Goal: Task Accomplishment & Management: Use online tool/utility

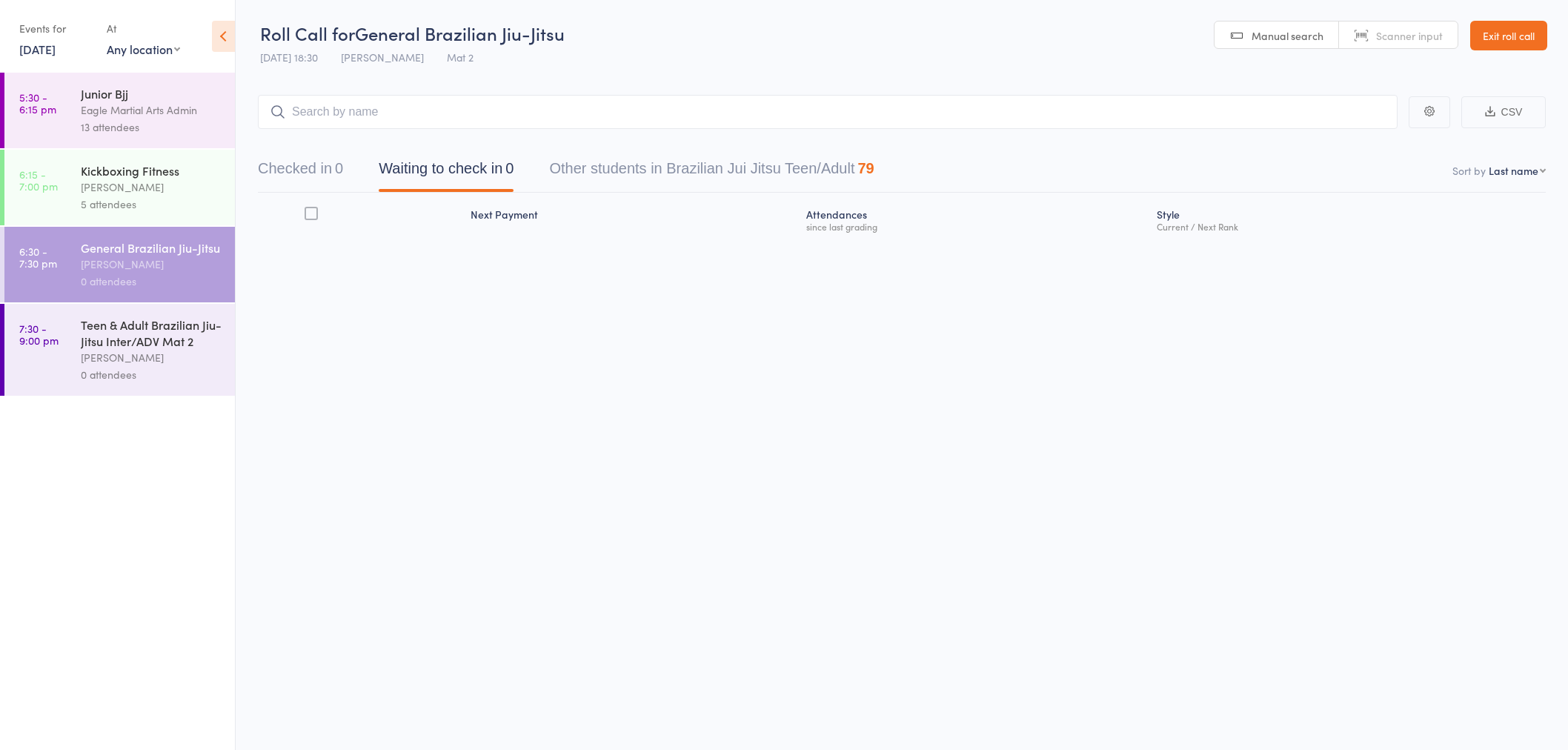
click at [284, 175] on button "Checked in 0" at bounding box center [300, 172] width 85 height 39
click at [108, 184] on div "[PERSON_NAME]" at bounding box center [152, 187] width 142 height 17
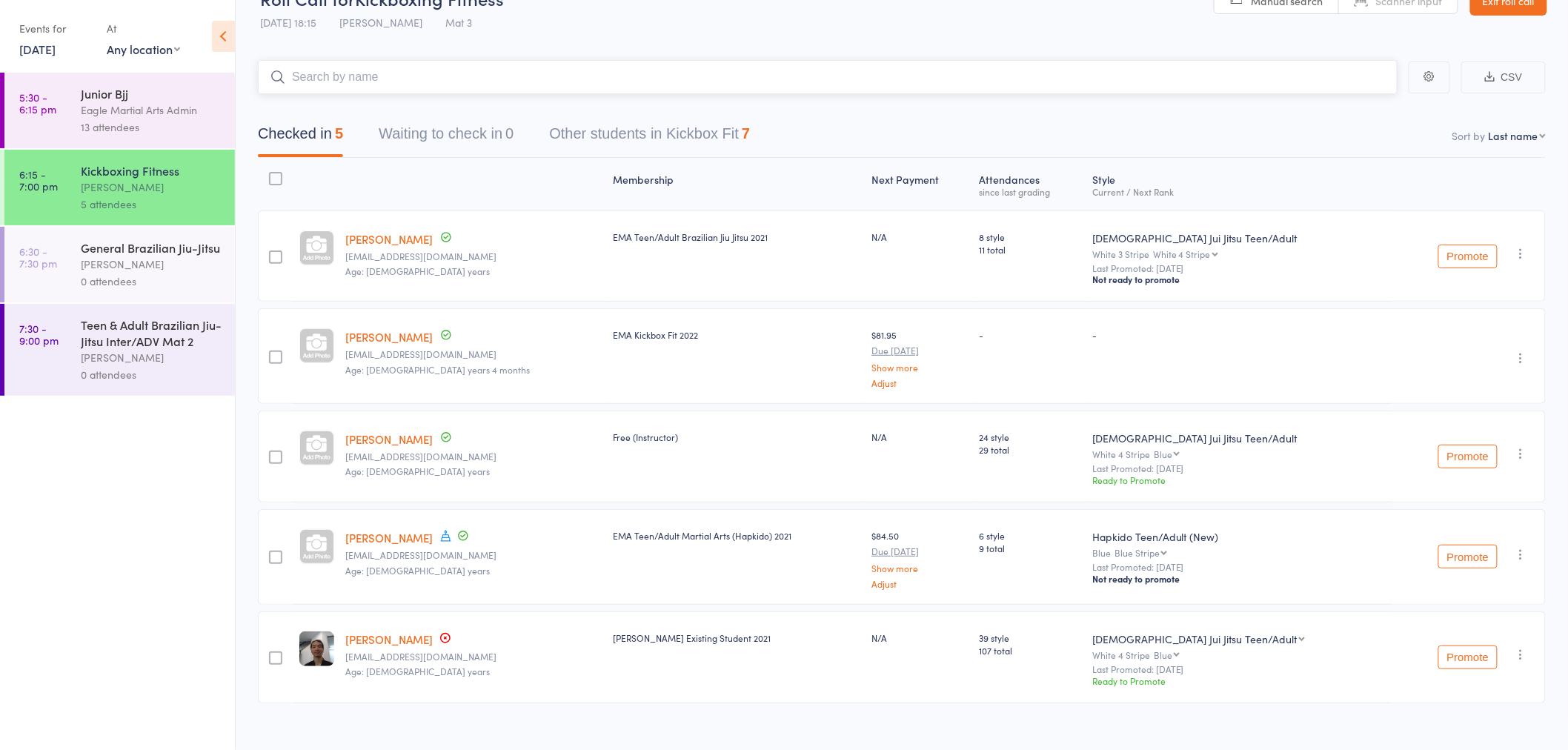
scroll to position [50, 0]
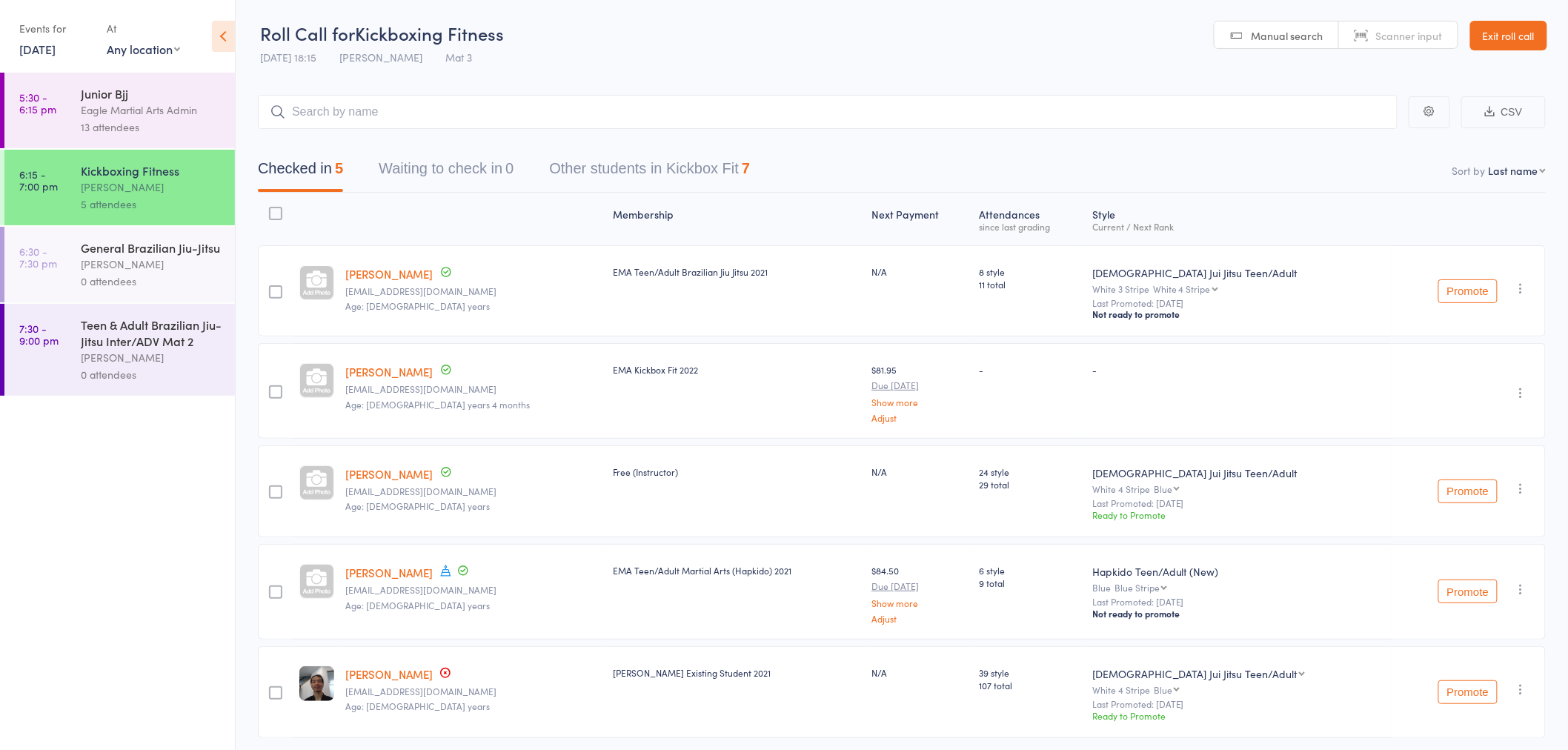
click at [1530, 27] on link "Exit roll call" at bounding box center [1509, 35] width 77 height 30
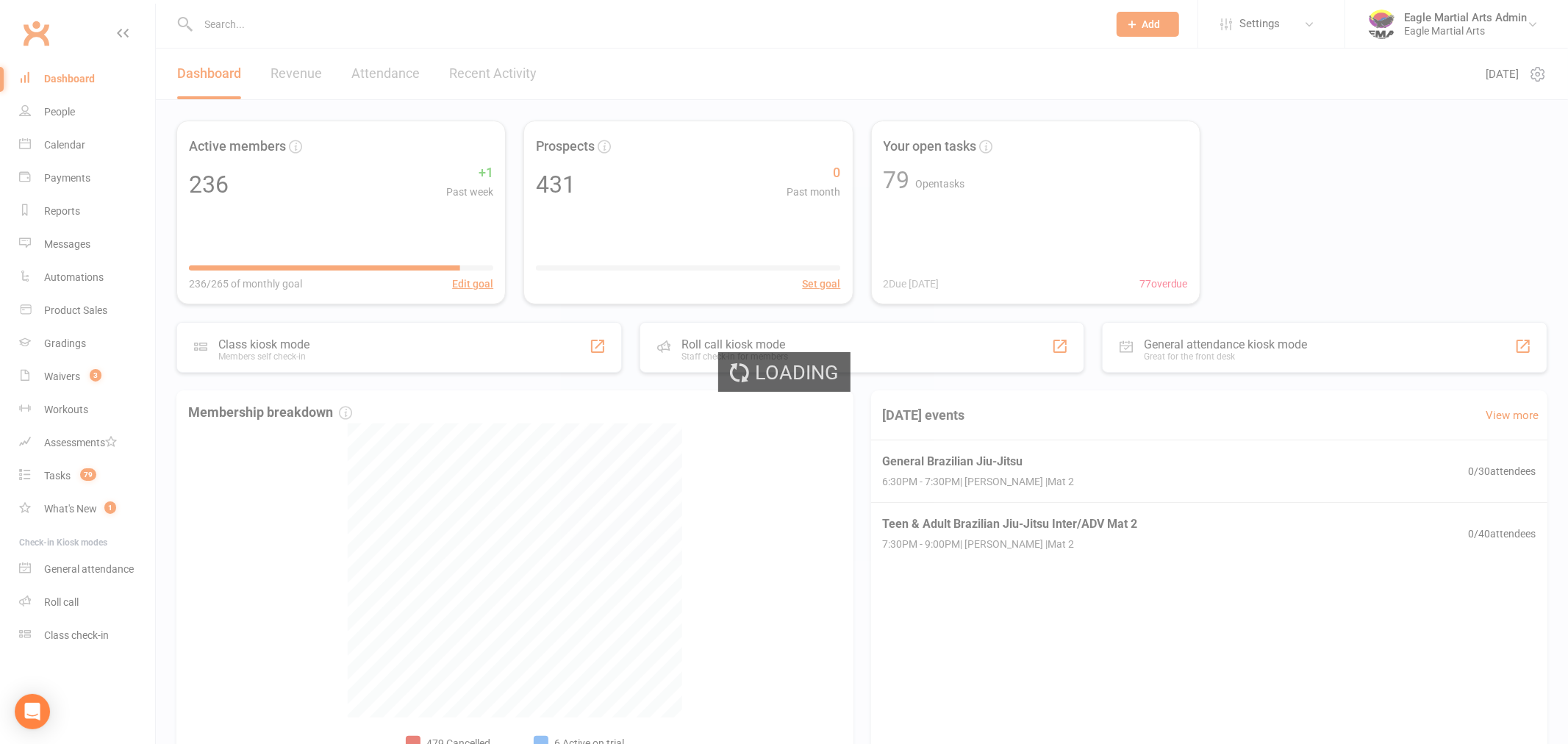
select select "trial_expired"
select select "100"
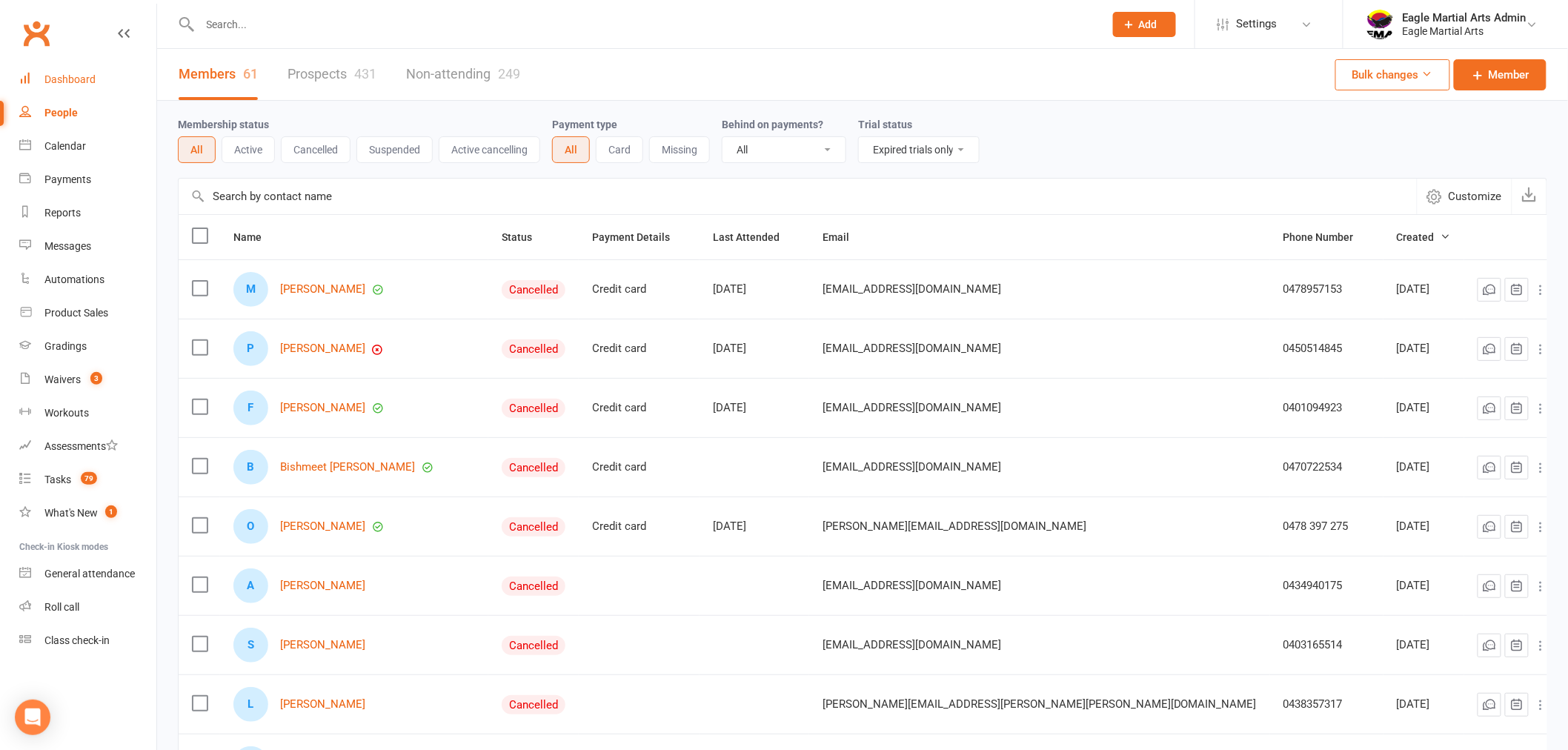
click at [86, 81] on div "Dashboard" at bounding box center [70, 80] width 51 height 12
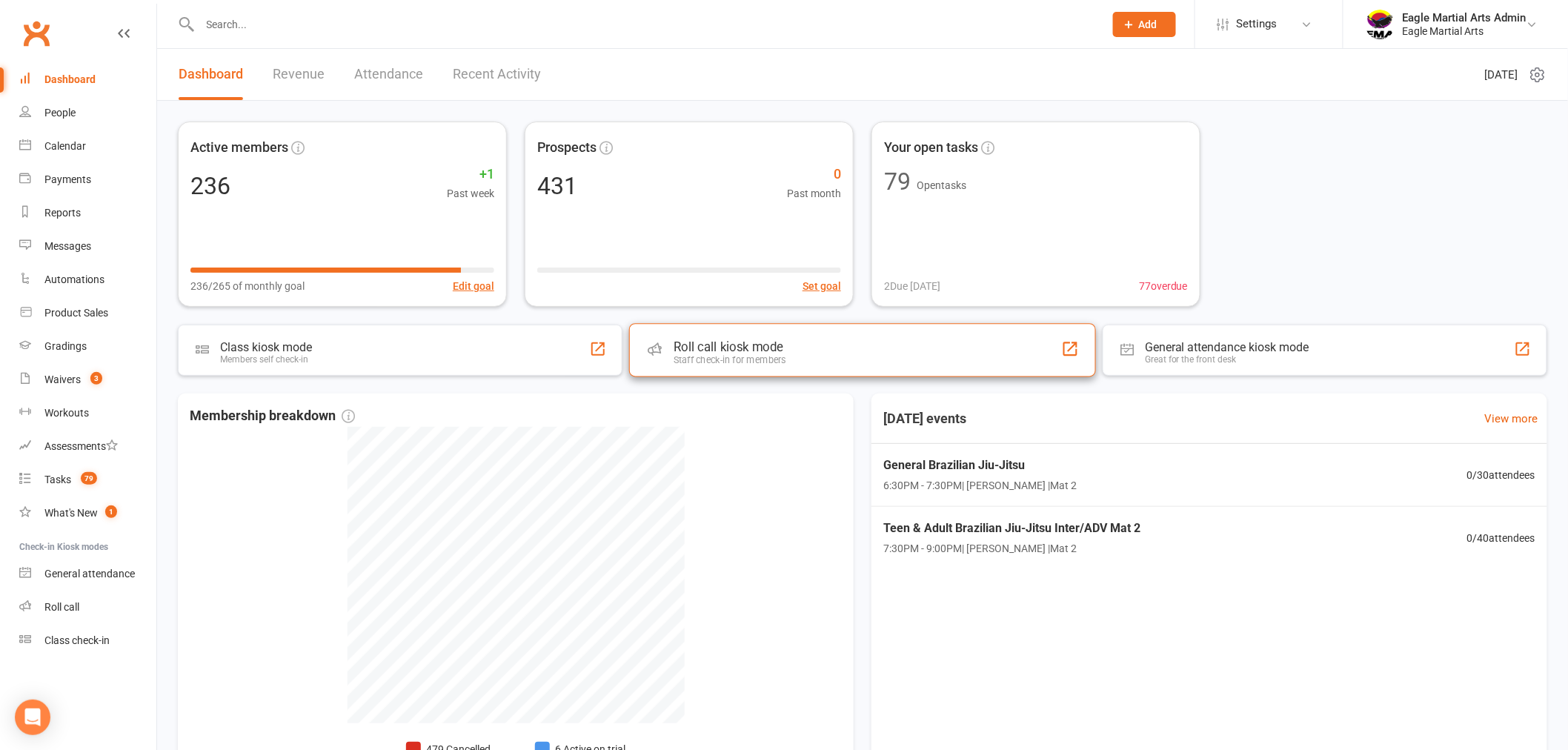
click at [695, 356] on div "Staff check-in for members" at bounding box center [729, 359] width 113 height 11
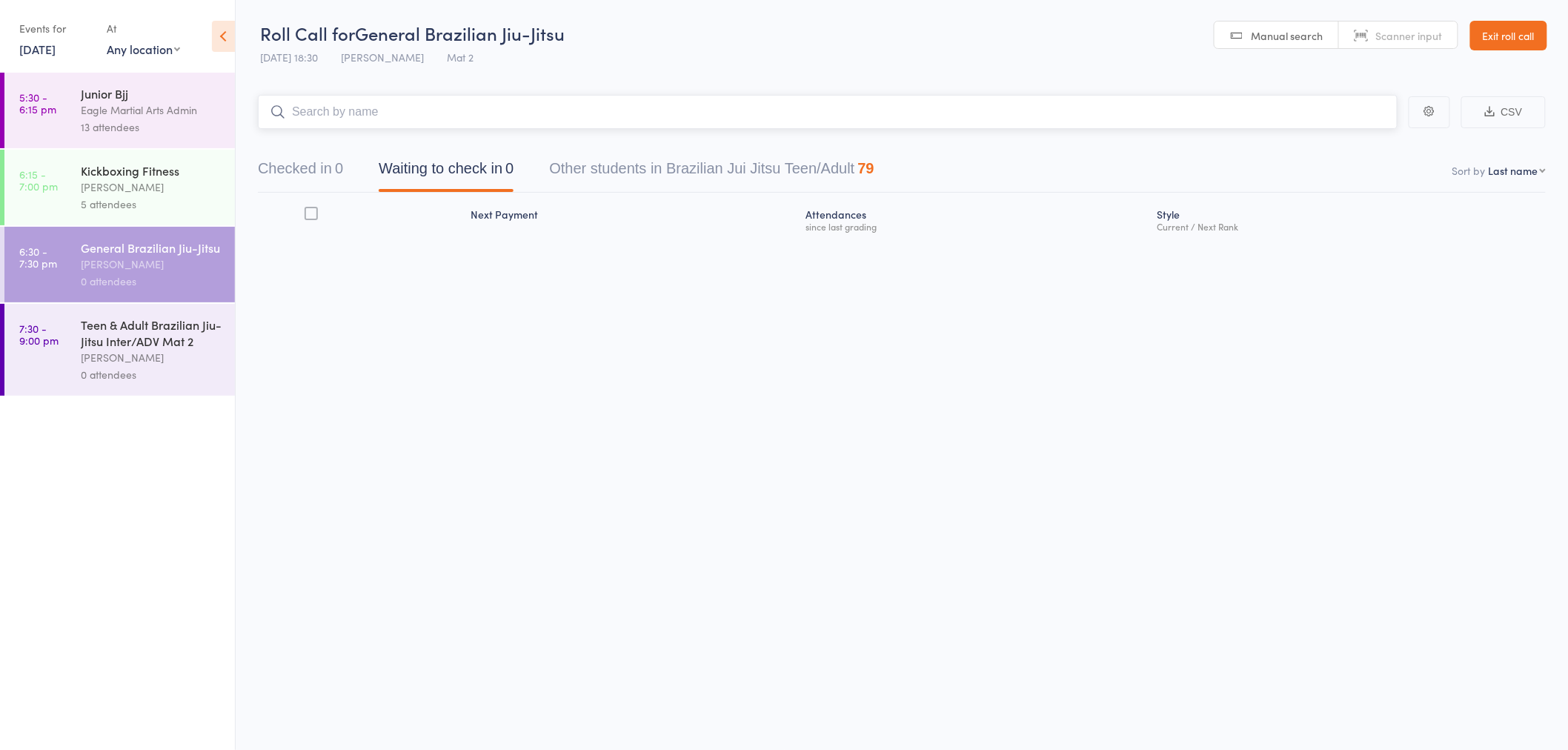
click at [281, 180] on button "Checked in 0" at bounding box center [300, 172] width 85 height 39
drag, startPoint x: 374, startPoint y: 121, endPoint x: 446, endPoint y: 126, distance: 72.2
click at [374, 121] on input "search" at bounding box center [827, 111] width 1140 height 34
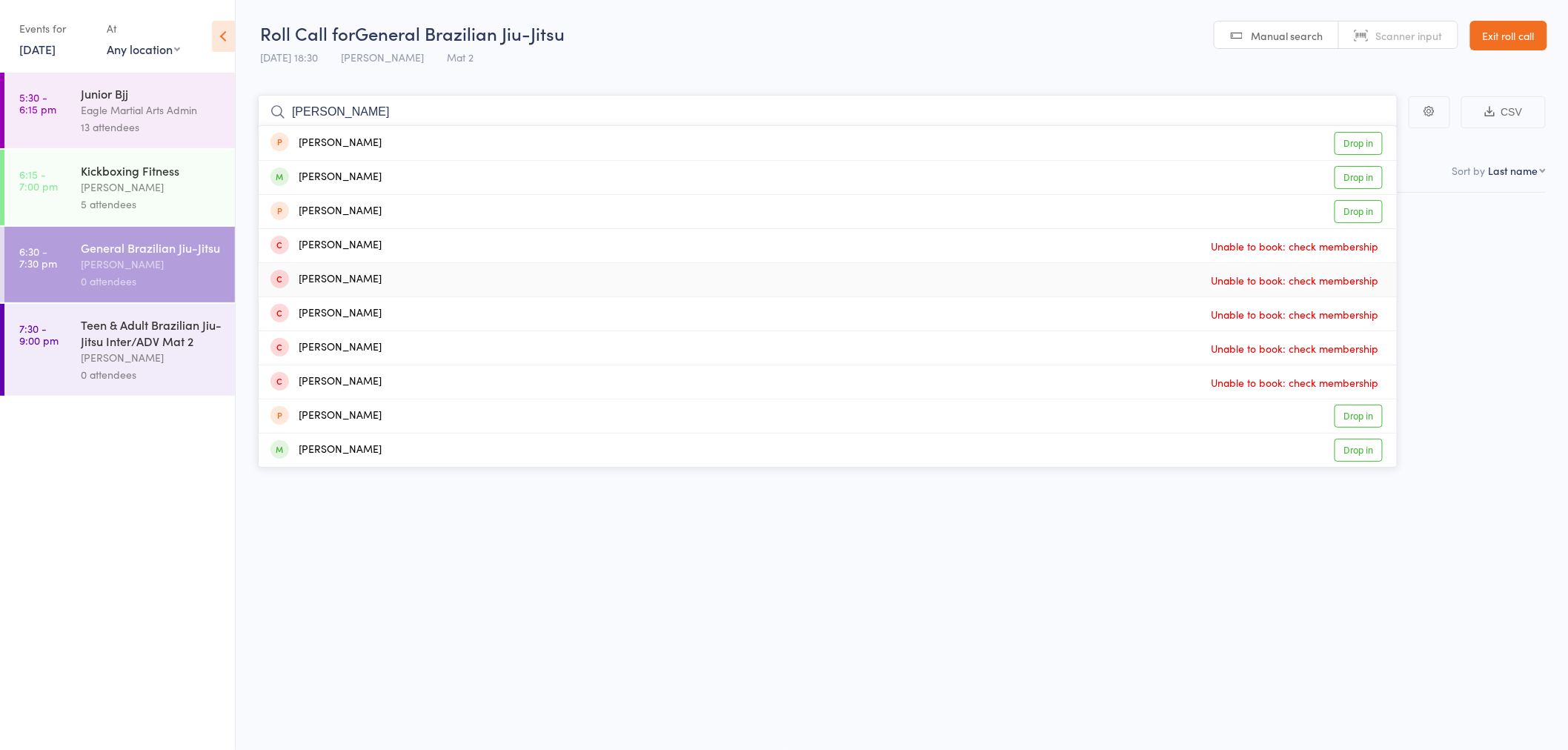
scroll to position [1, 0]
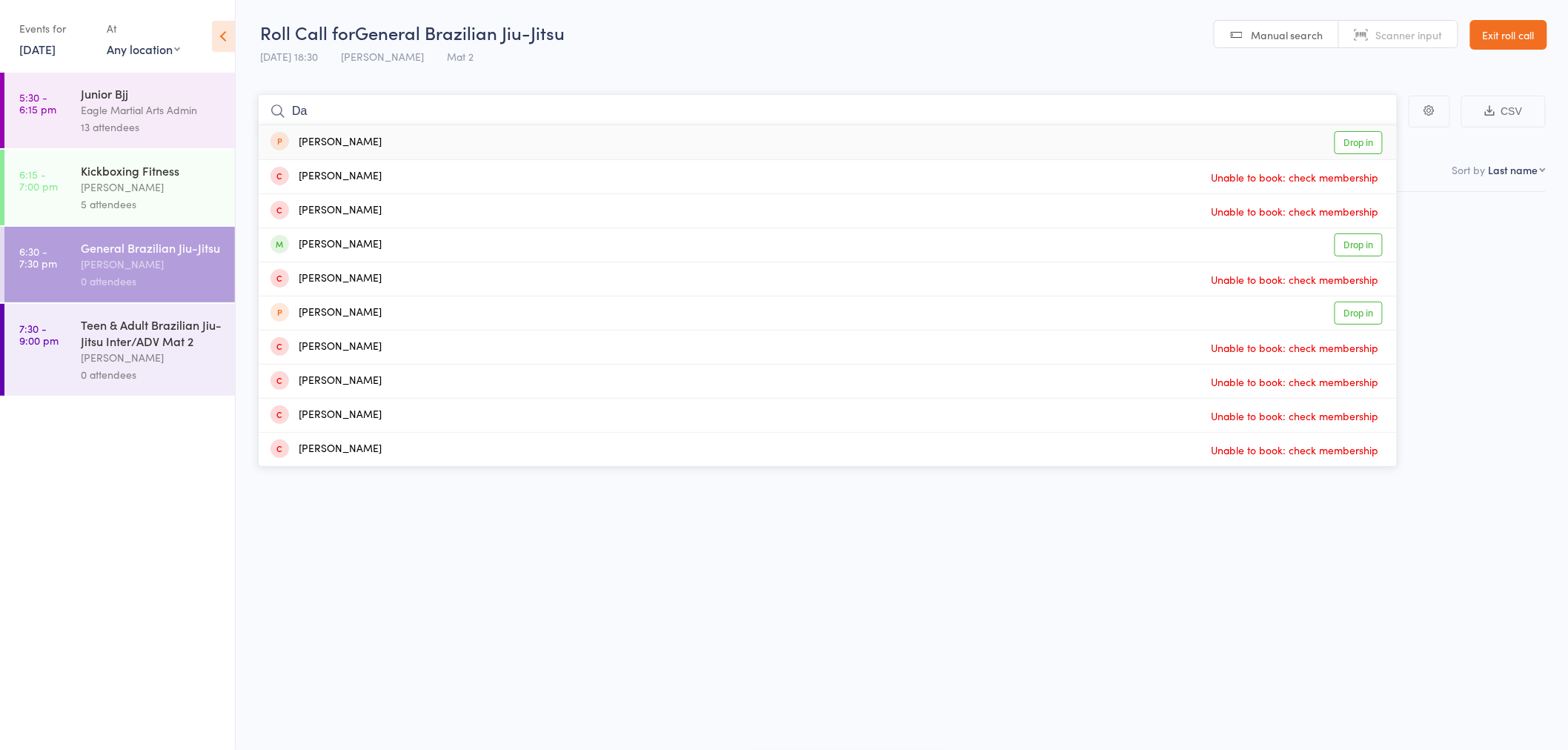
type input "D"
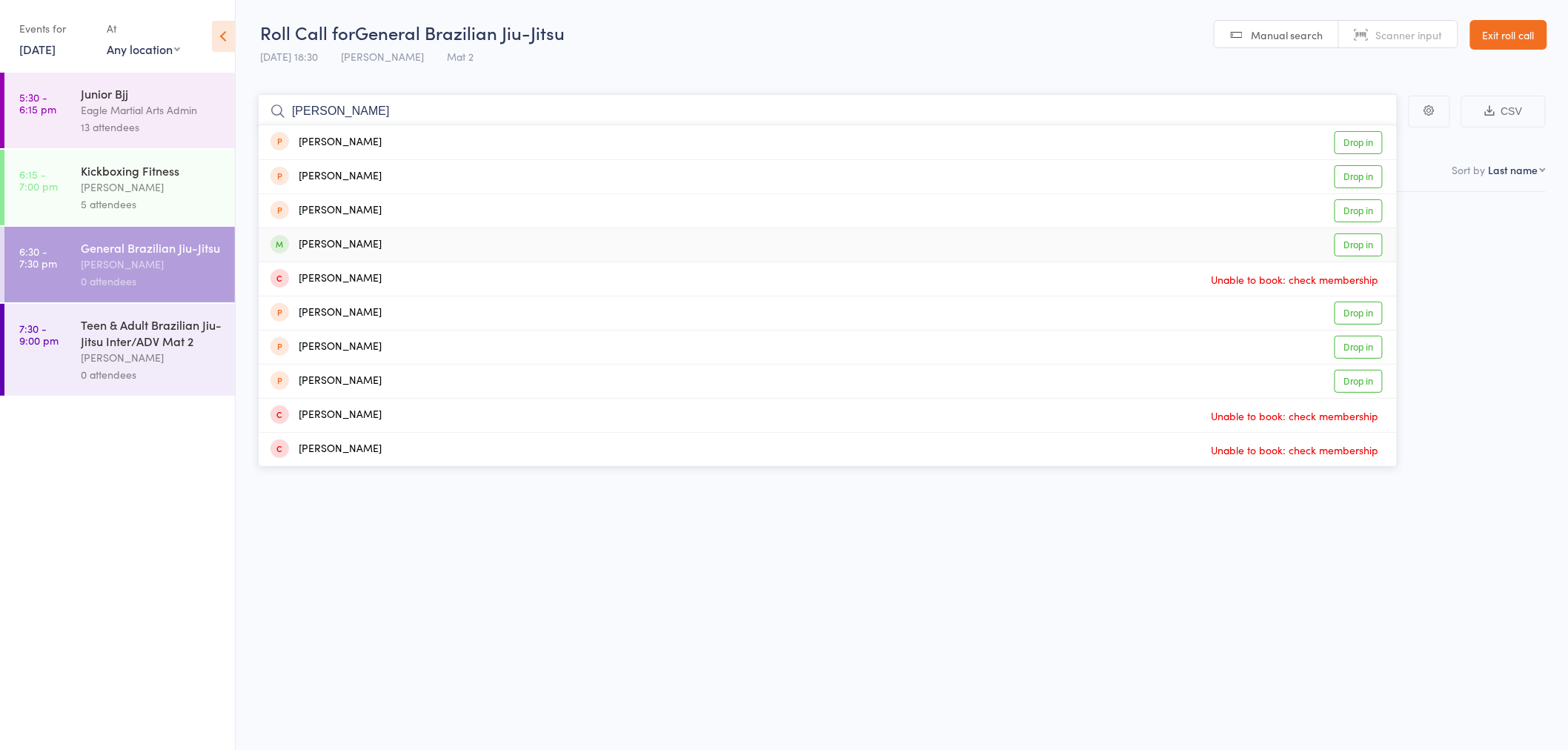
type input "[PERSON_NAME]"
drag, startPoint x: 430, startPoint y: 240, endPoint x: 417, endPoint y: 210, distance: 32.7
click at [431, 228] on div "[PERSON_NAME] Drop in" at bounding box center [827, 245] width 1138 height 33
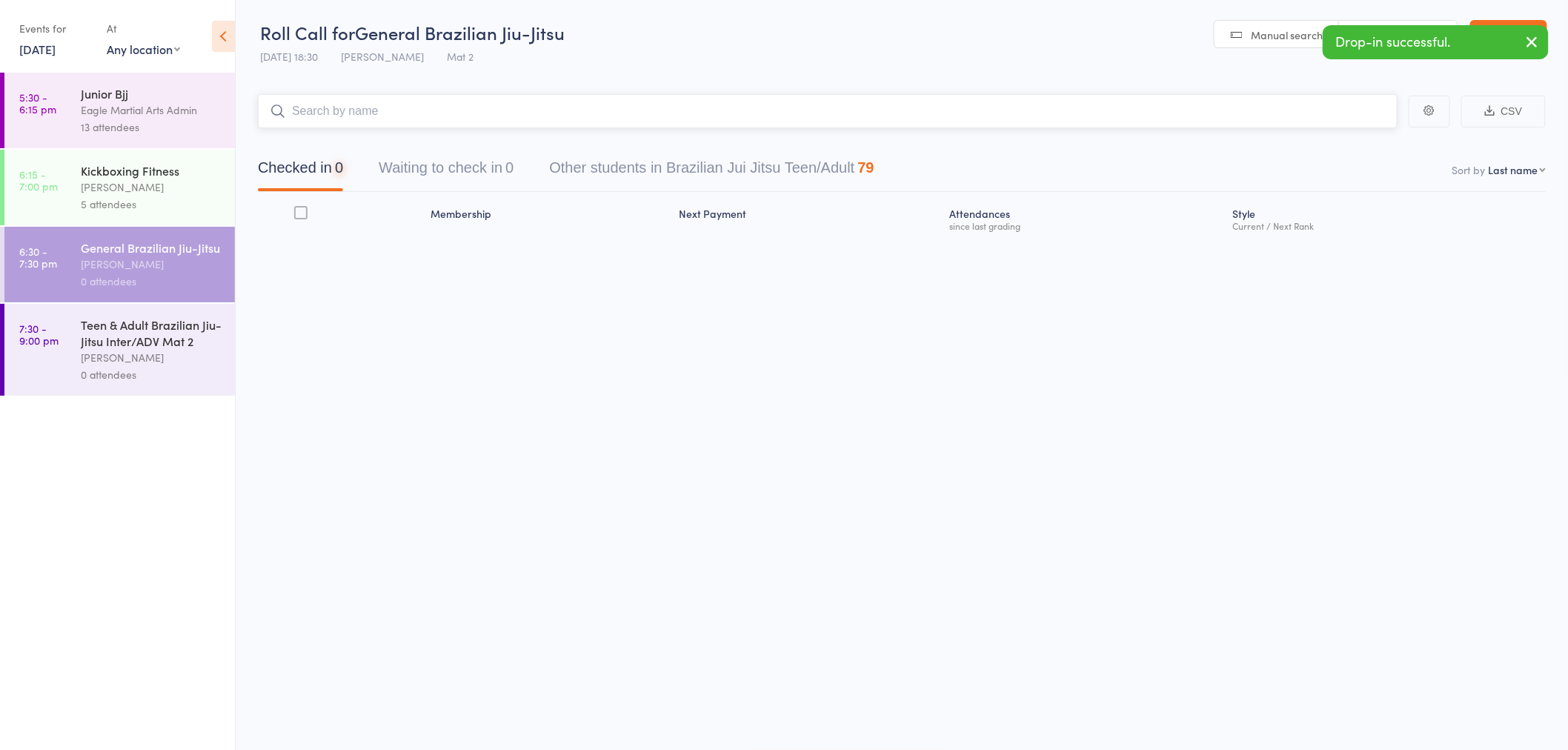
drag, startPoint x: 384, startPoint y: 114, endPoint x: 394, endPoint y: 112, distance: 10.2
click at [385, 114] on input "search" at bounding box center [827, 111] width 1140 height 34
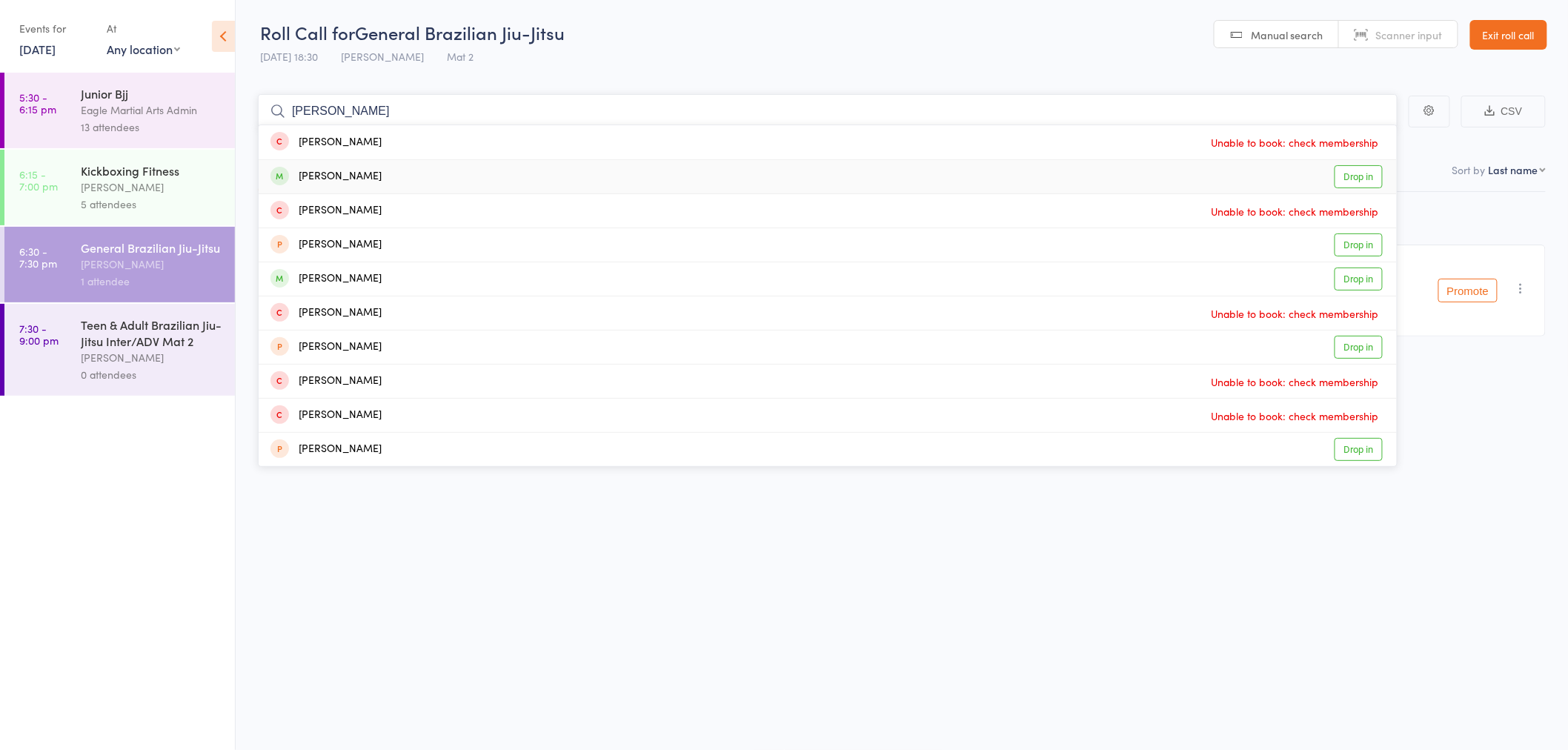
type input "[PERSON_NAME]"
click at [439, 176] on div "[PERSON_NAME]-Z Choo Drop in" at bounding box center [827, 177] width 1138 height 33
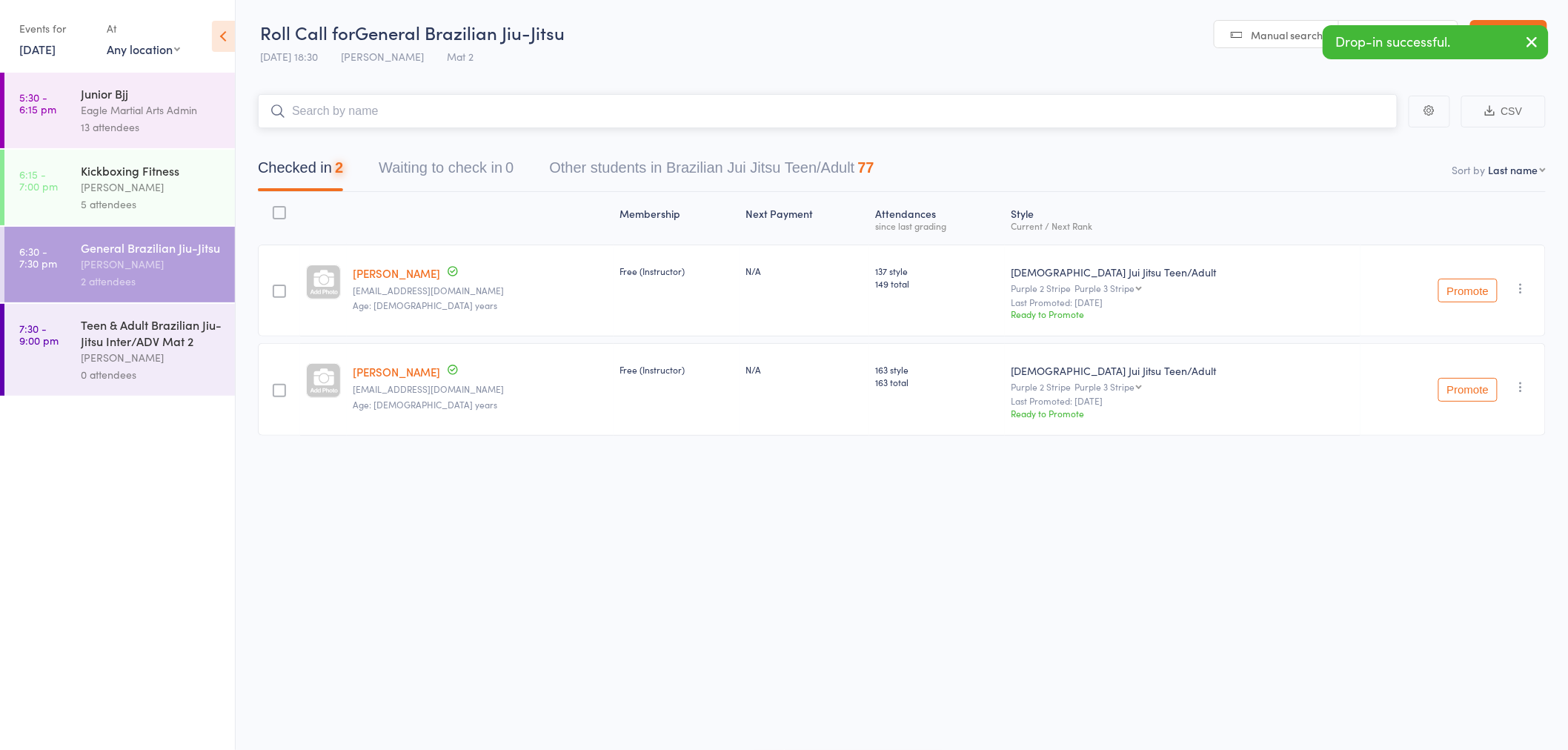
click at [406, 108] on input "search" at bounding box center [827, 111] width 1140 height 34
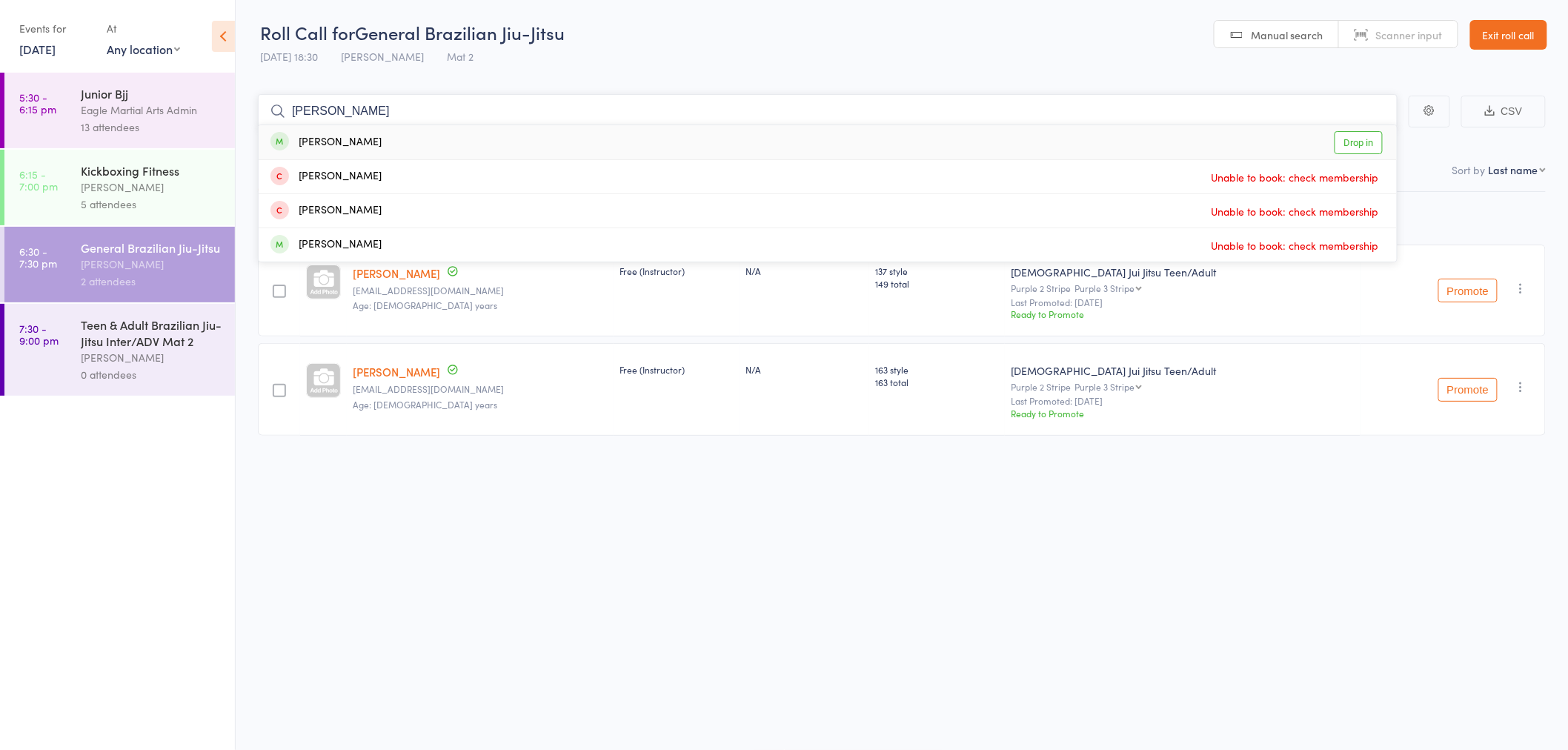
type input "[PERSON_NAME]"
drag, startPoint x: 427, startPoint y: 143, endPoint x: 407, endPoint y: 114, distance: 35.2
click at [427, 143] on div "[PERSON_NAME] Drop in" at bounding box center [827, 142] width 1138 height 34
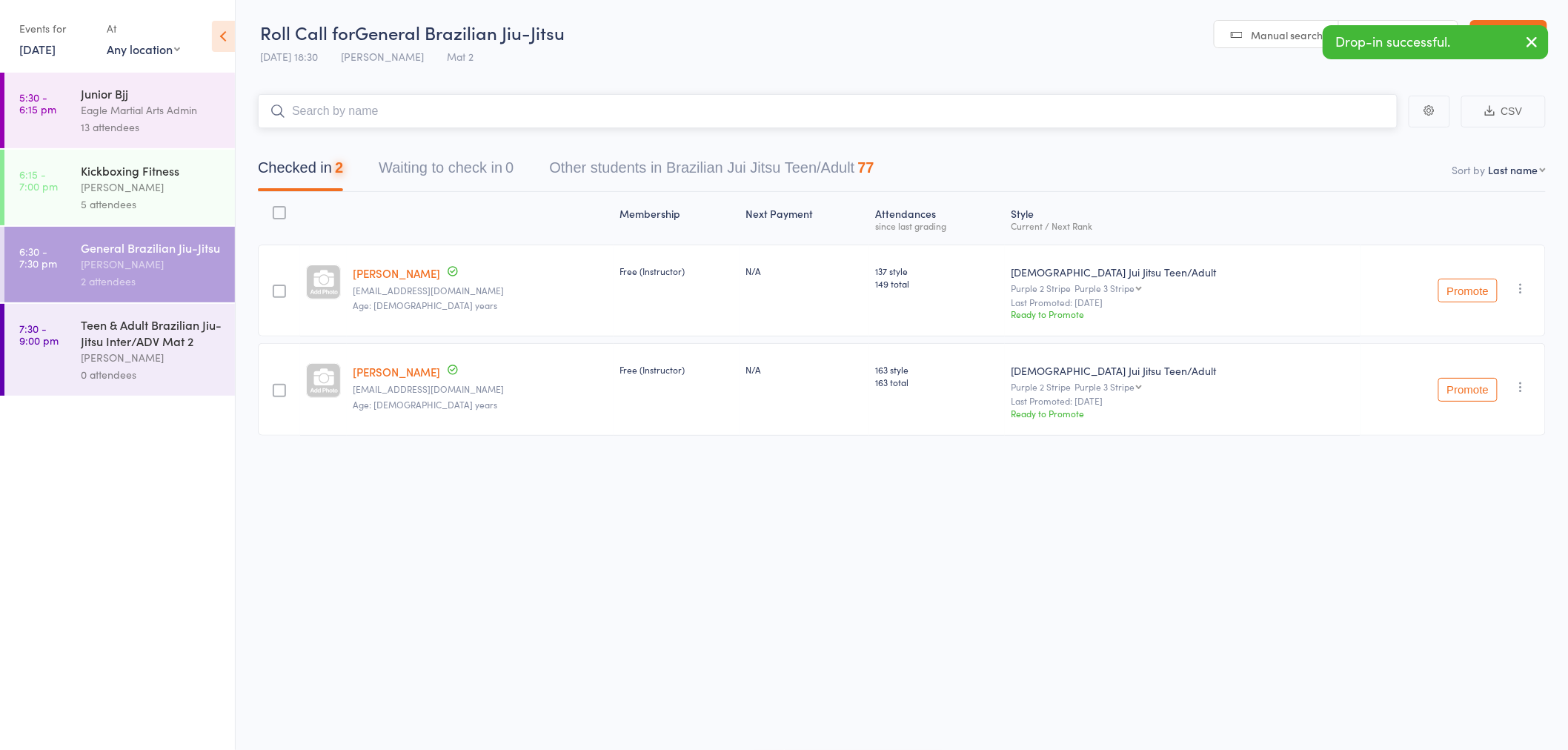
click at [399, 110] on input "search" at bounding box center [827, 111] width 1140 height 34
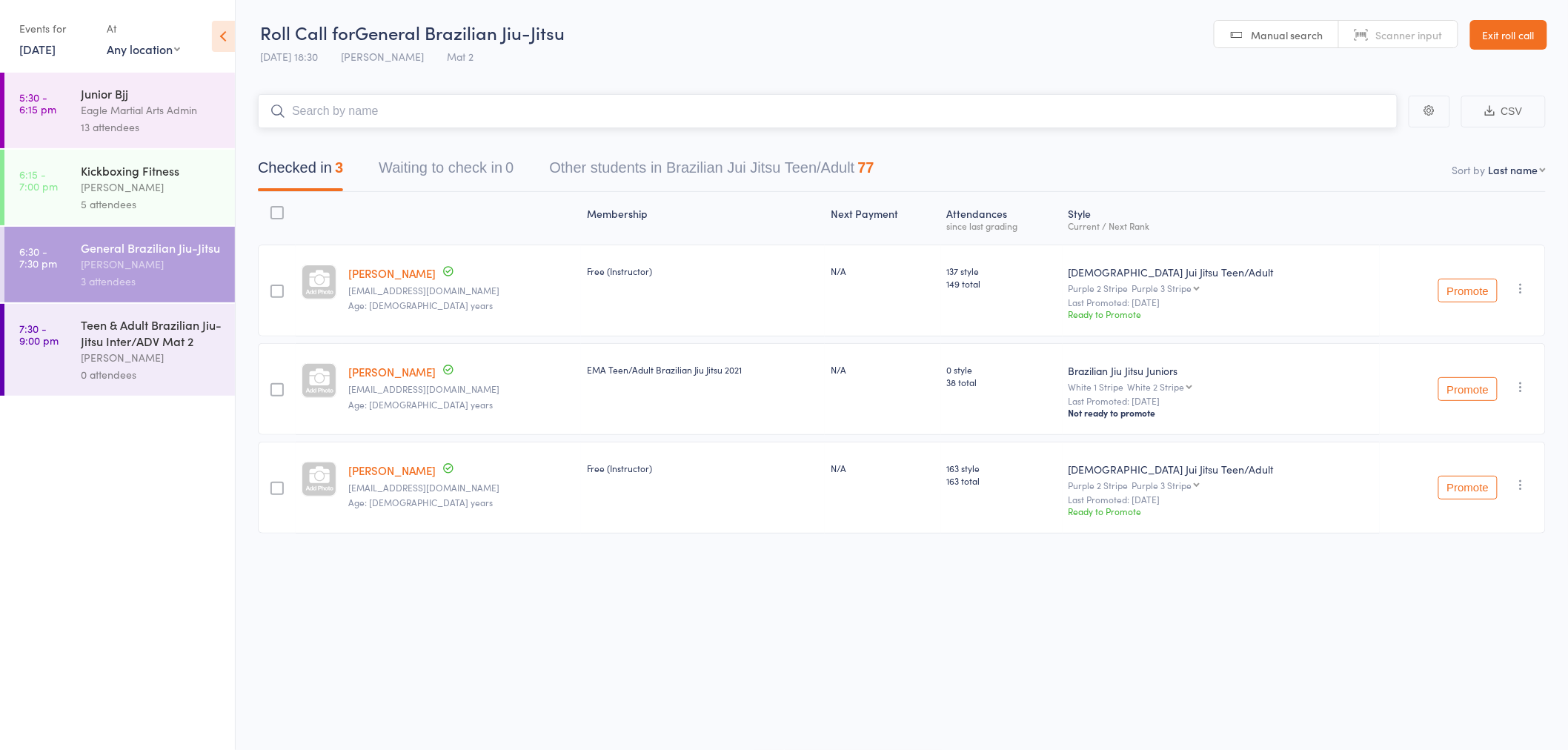
click at [359, 106] on input "search" at bounding box center [827, 111] width 1140 height 34
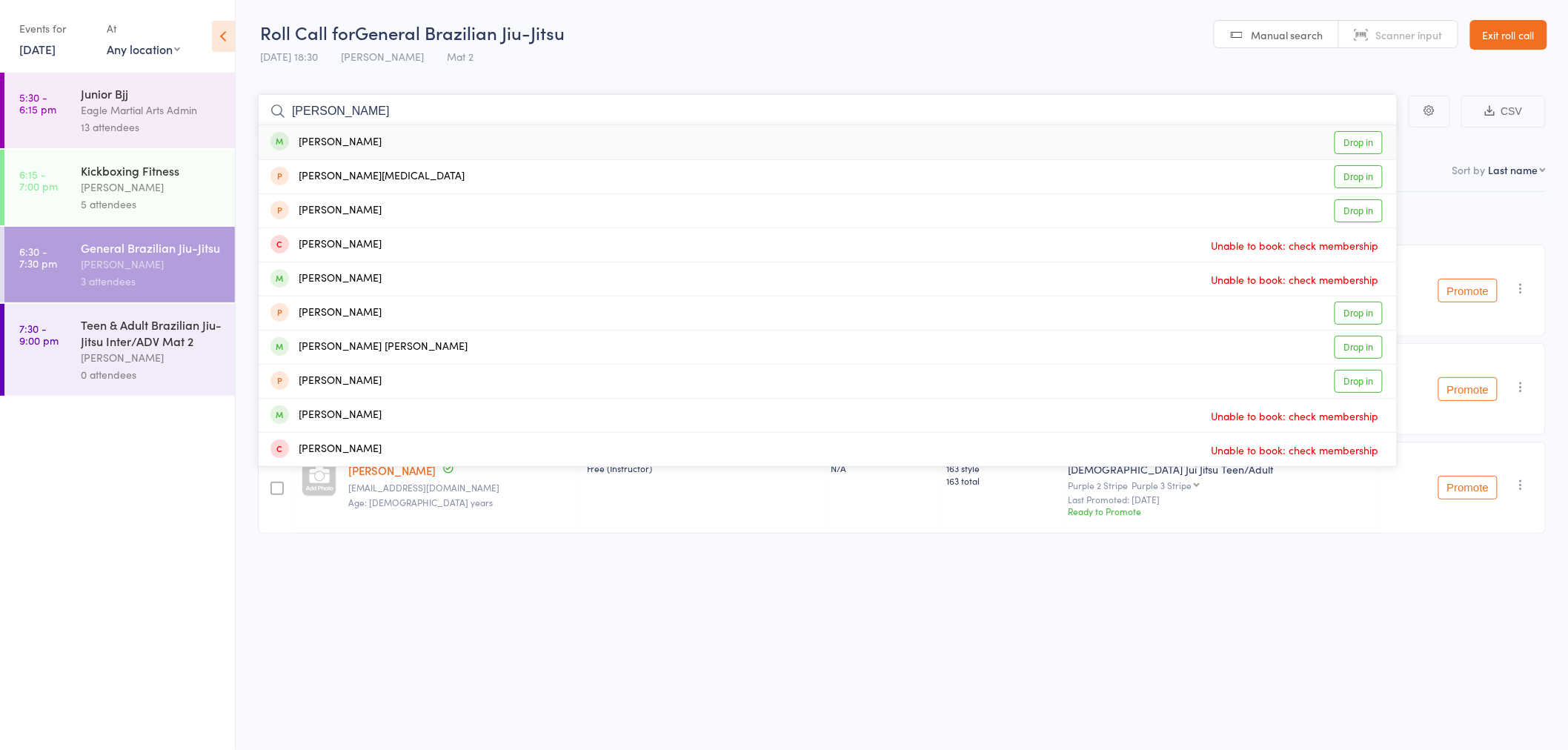
type input "[PERSON_NAME]"
click at [396, 143] on div "[PERSON_NAME] Drop in" at bounding box center [827, 142] width 1138 height 34
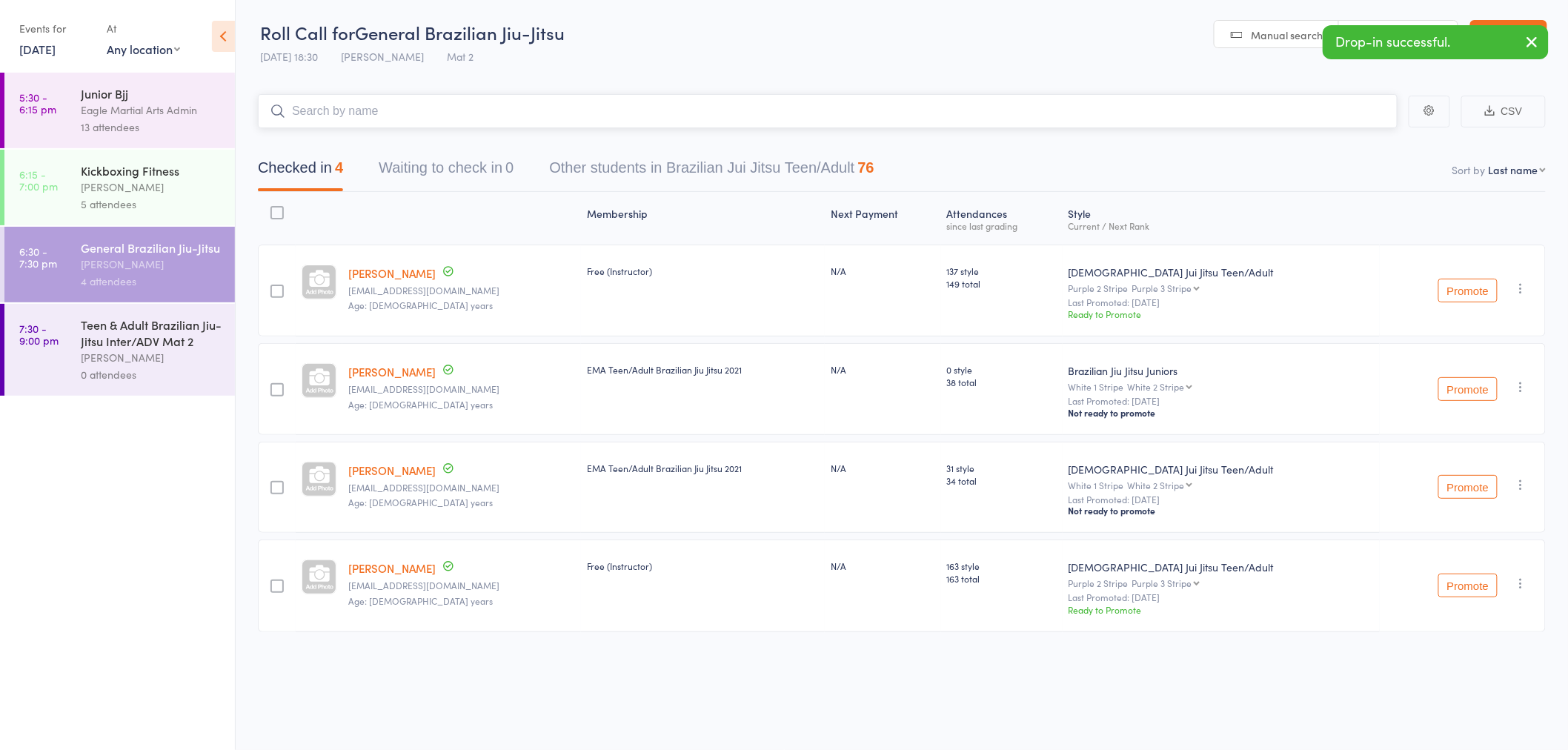
click at [397, 110] on input "search" at bounding box center [827, 111] width 1140 height 34
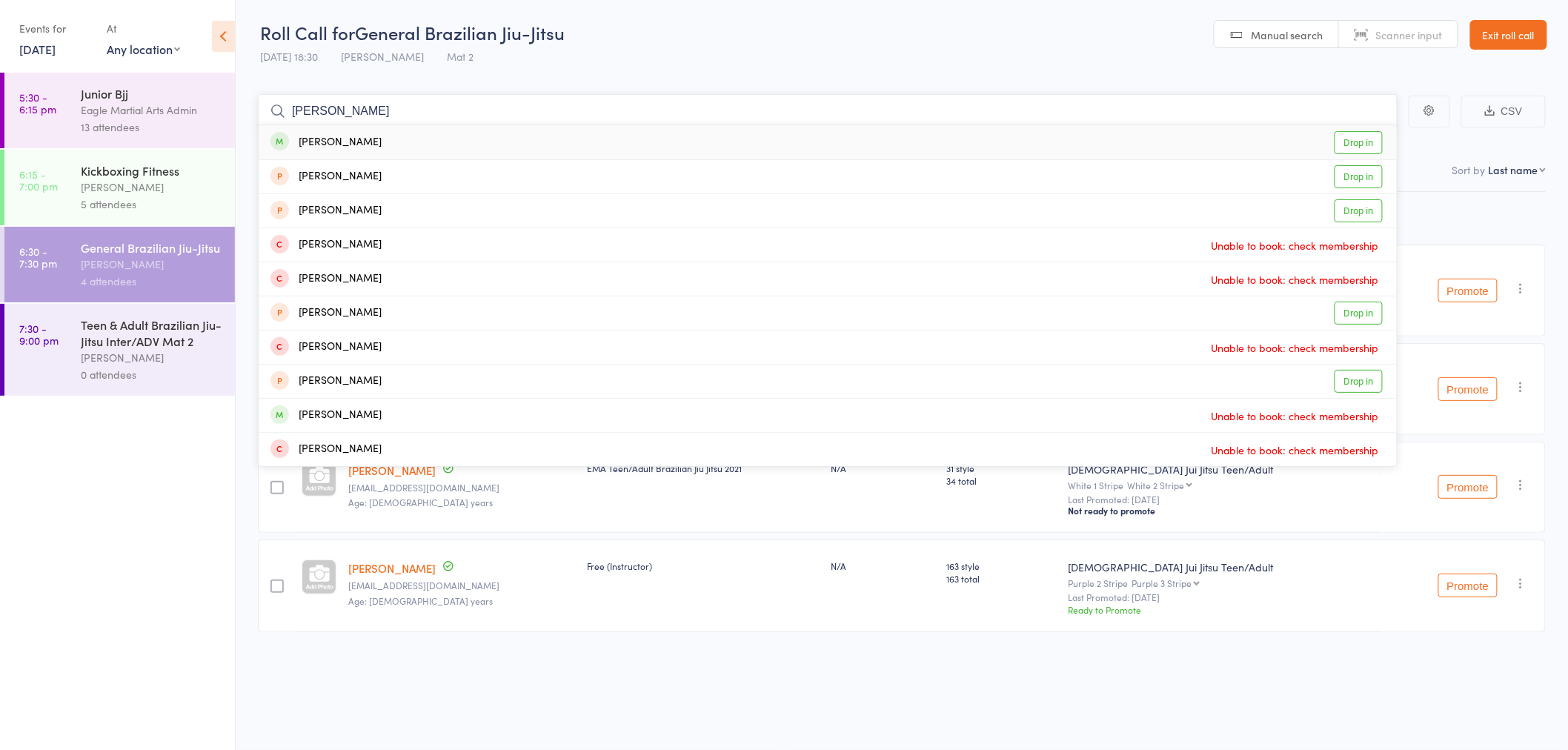
type input "[PERSON_NAME]"
click at [409, 146] on div "[PERSON_NAME] Drop in" at bounding box center [827, 142] width 1138 height 34
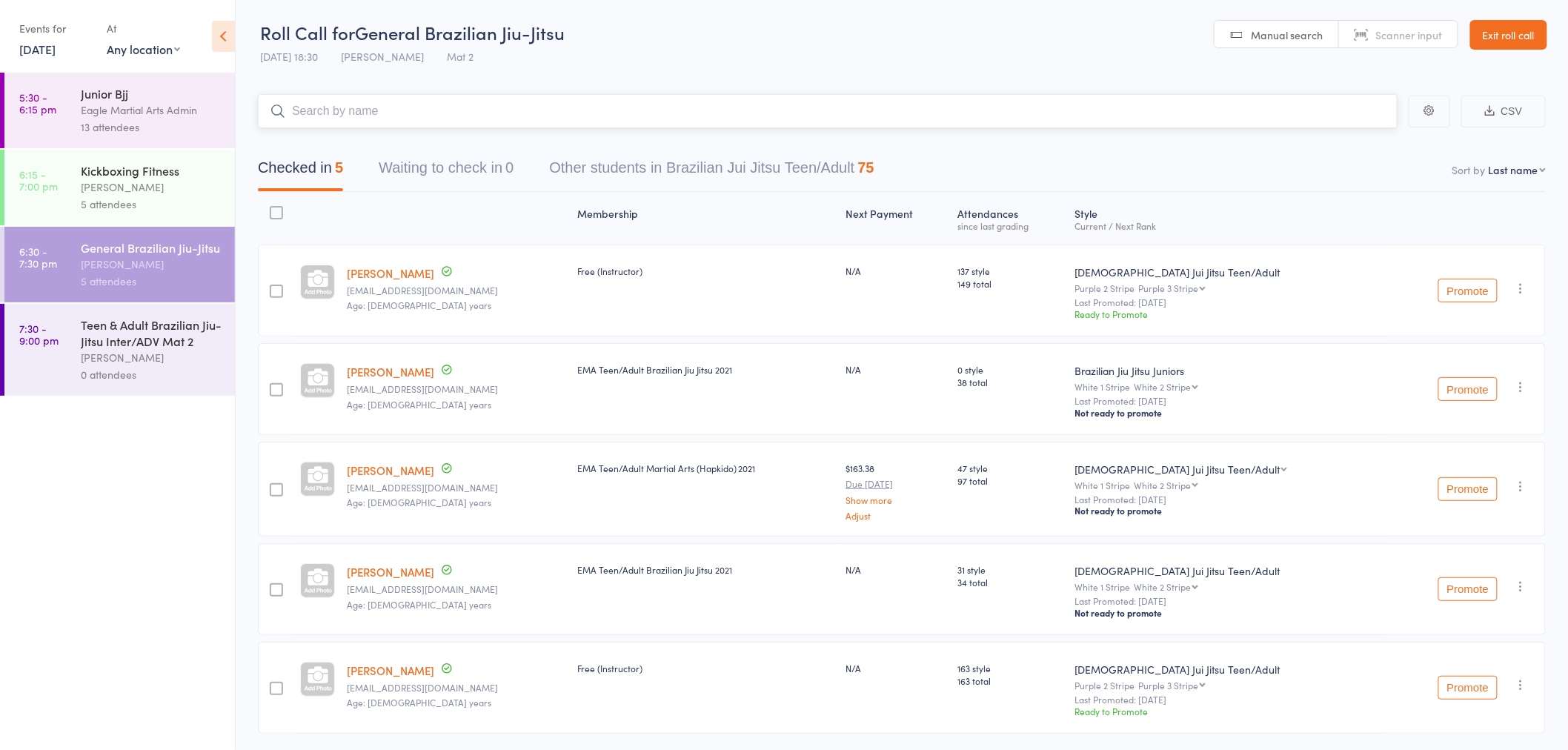
click at [503, 109] on input "search" at bounding box center [827, 111] width 1140 height 34
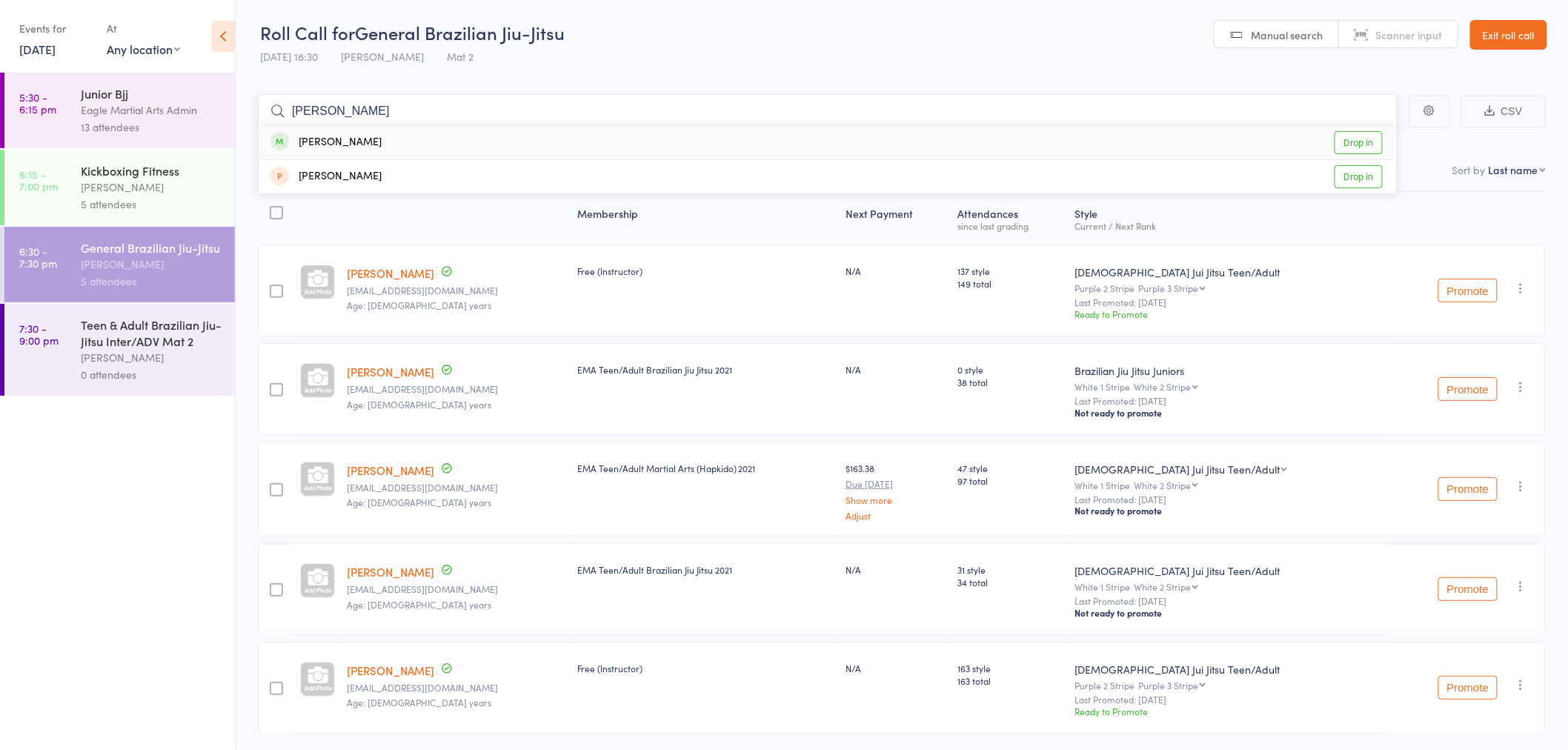
type input "[PERSON_NAME]"
drag, startPoint x: 491, startPoint y: 149, endPoint x: 474, endPoint y: 124, distance: 30.2
click at [490, 148] on div "[PERSON_NAME] Drop in" at bounding box center [827, 142] width 1138 height 34
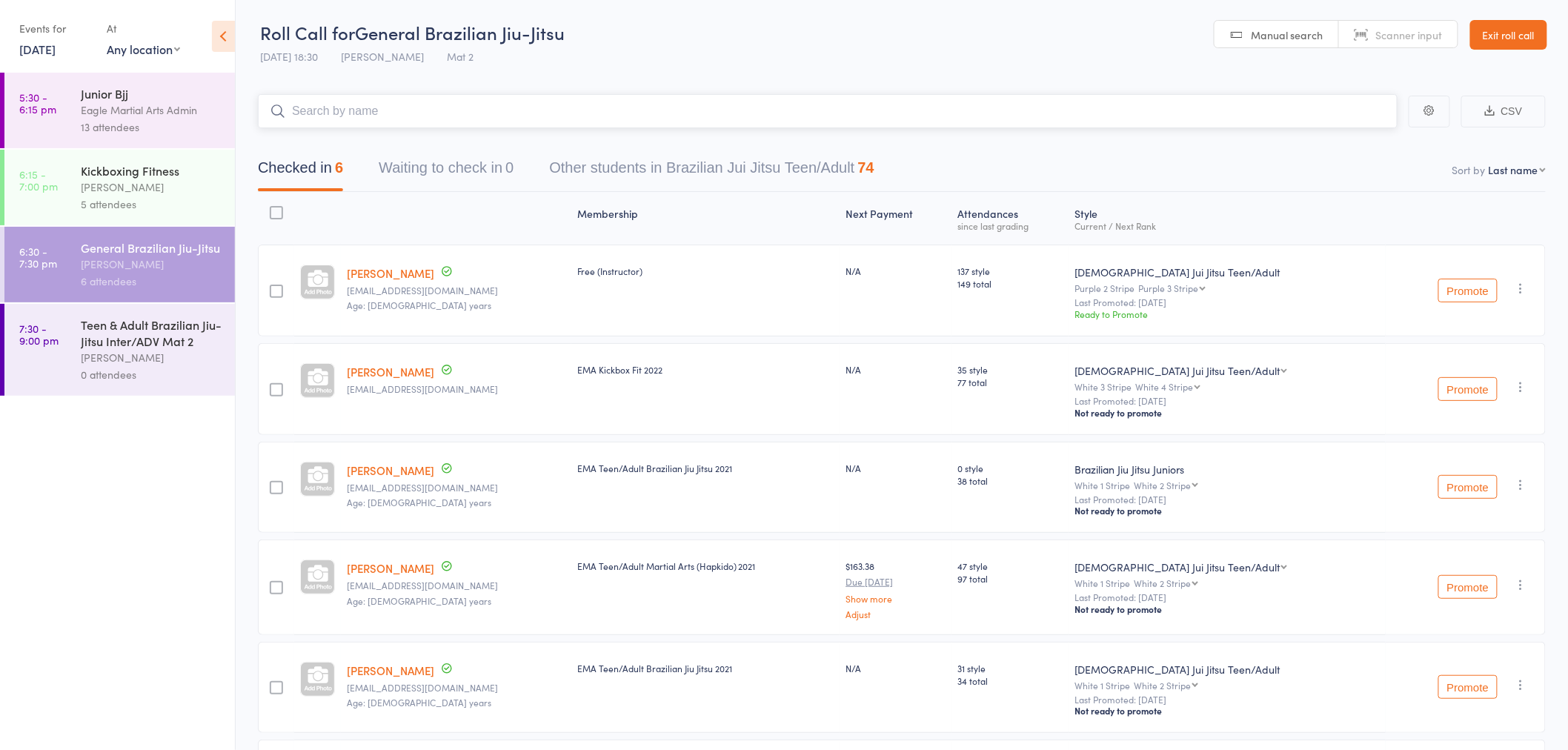
click at [456, 102] on input "search" at bounding box center [827, 111] width 1140 height 34
click at [619, 115] on input "search" at bounding box center [827, 111] width 1140 height 34
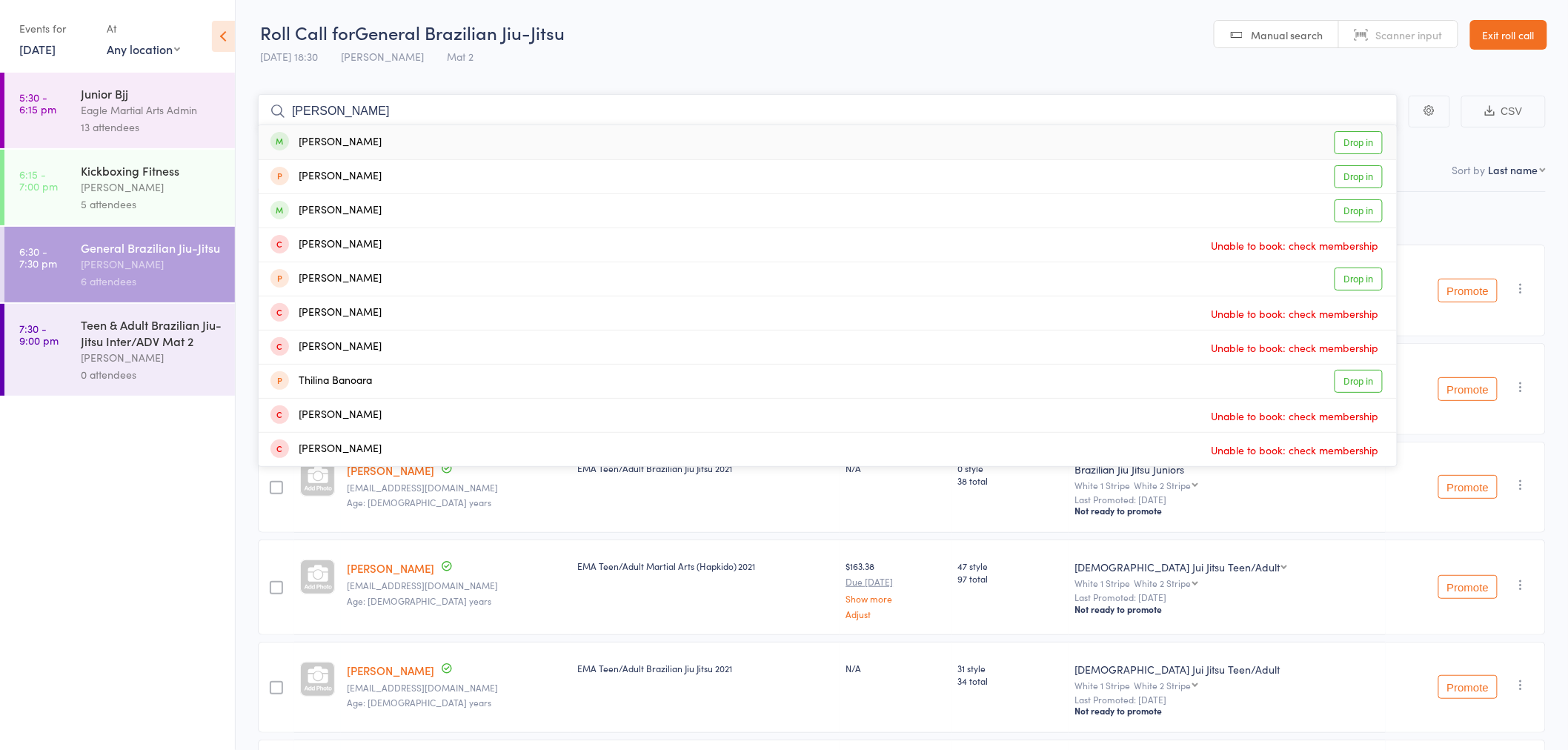
type input "[PERSON_NAME]"
click at [599, 146] on div "[PERSON_NAME] Drop in" at bounding box center [827, 142] width 1138 height 34
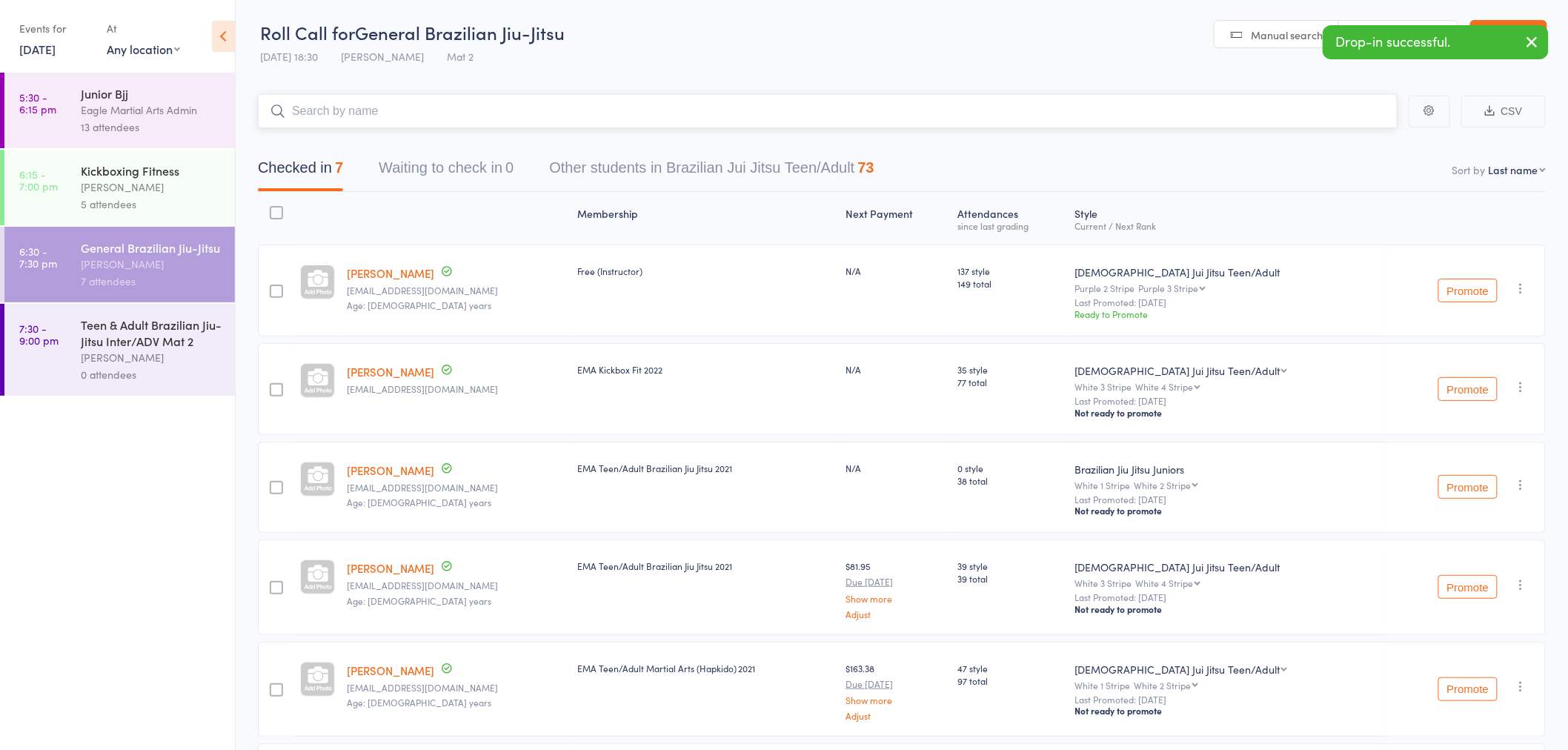
drag, startPoint x: 485, startPoint y: 112, endPoint x: 524, endPoint y: 106, distance: 39.5
click at [485, 109] on input "search" at bounding box center [827, 111] width 1140 height 34
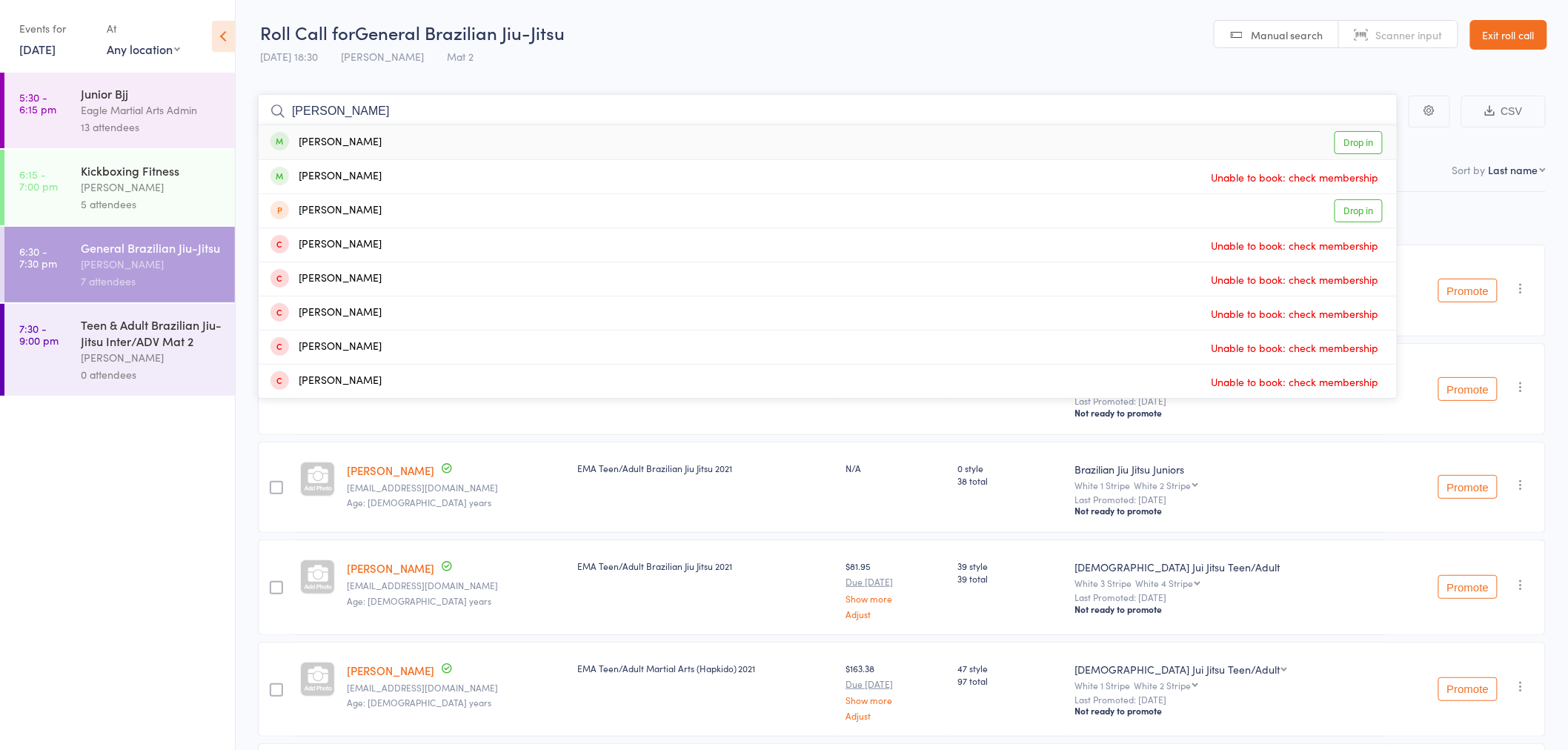
type input "[PERSON_NAME]"
click at [805, 136] on div "[PERSON_NAME] Drop in" at bounding box center [827, 142] width 1138 height 34
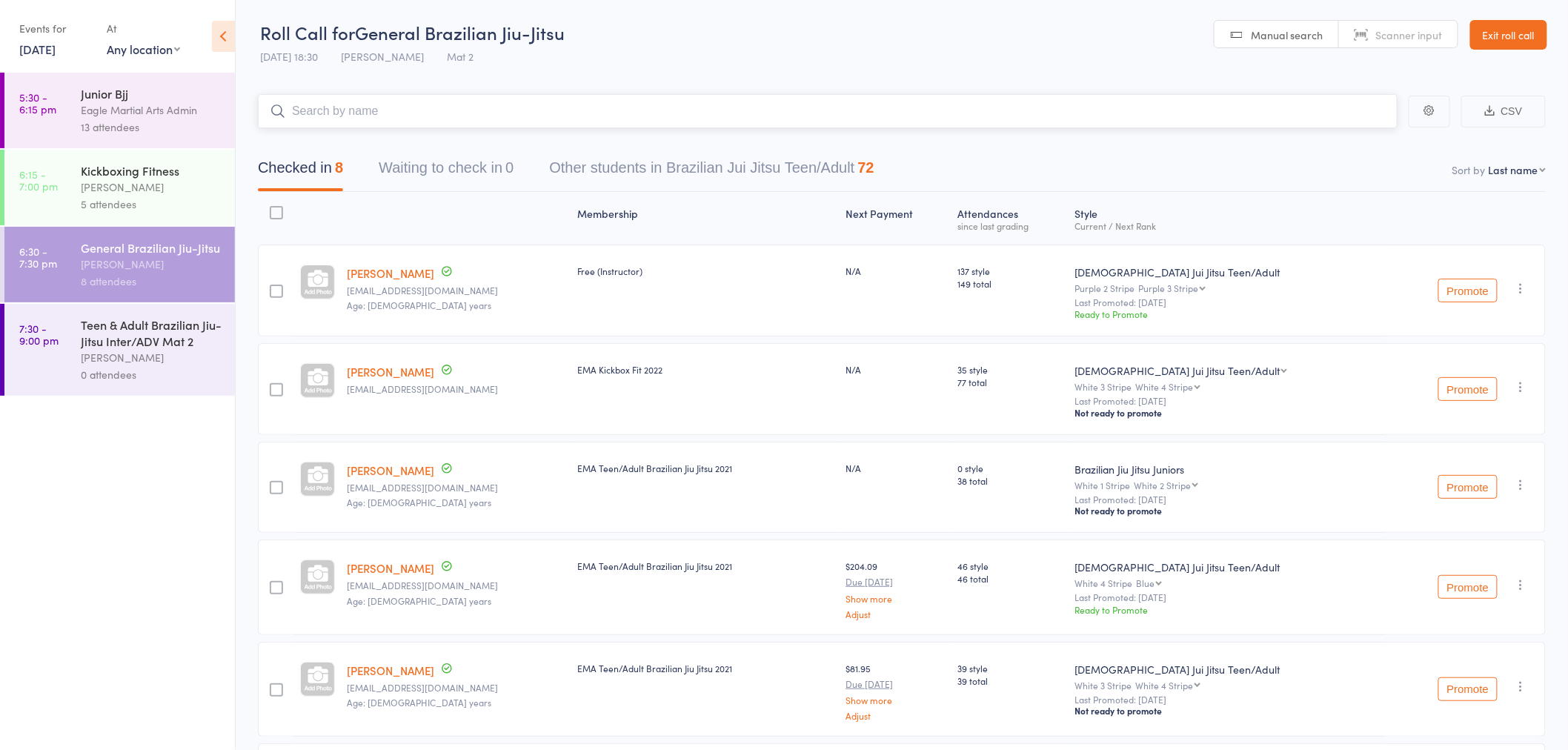
click at [648, 118] on input "search" at bounding box center [827, 111] width 1140 height 34
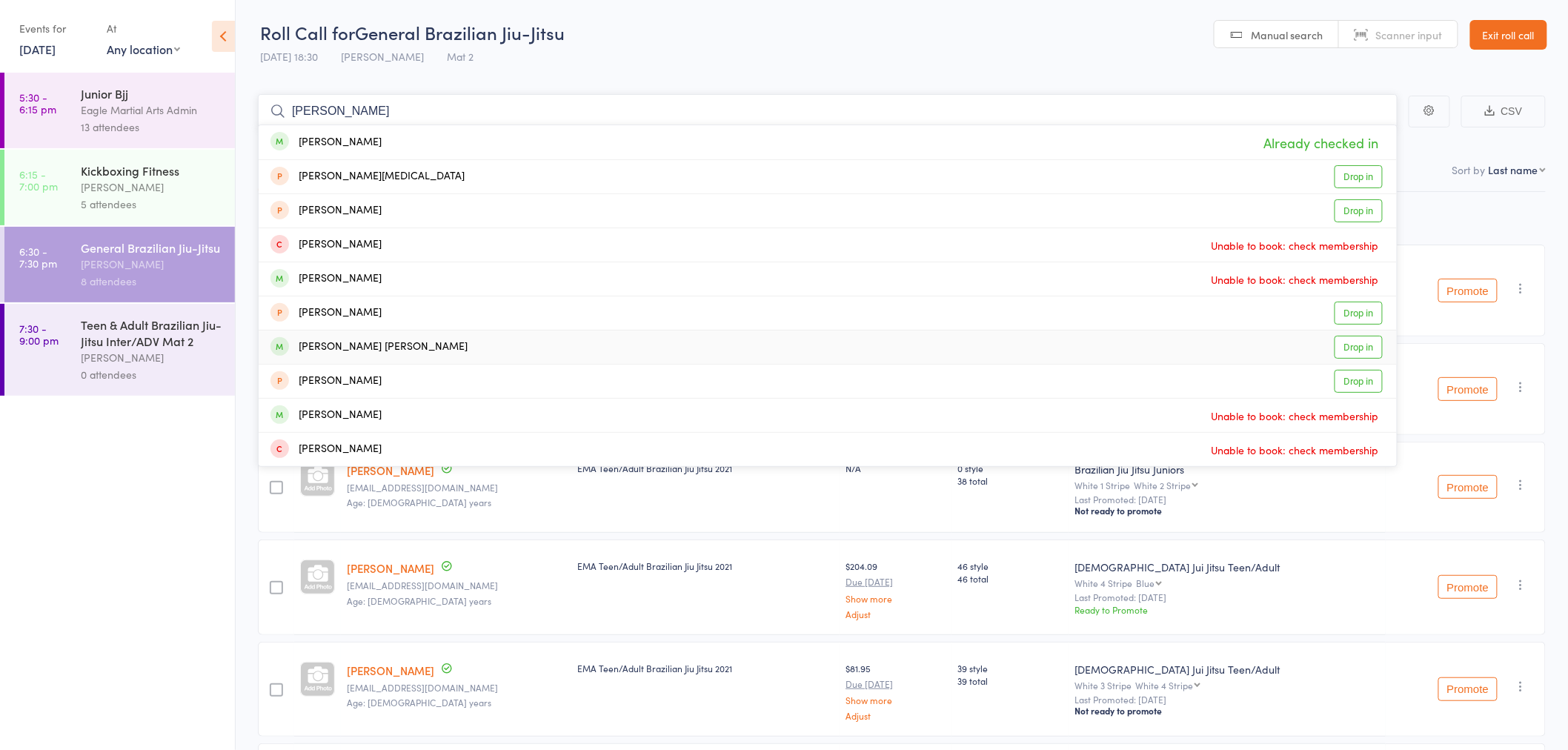
type input "[PERSON_NAME]"
click at [443, 346] on div "[PERSON_NAME] [PERSON_NAME] Drop in" at bounding box center [827, 347] width 1138 height 33
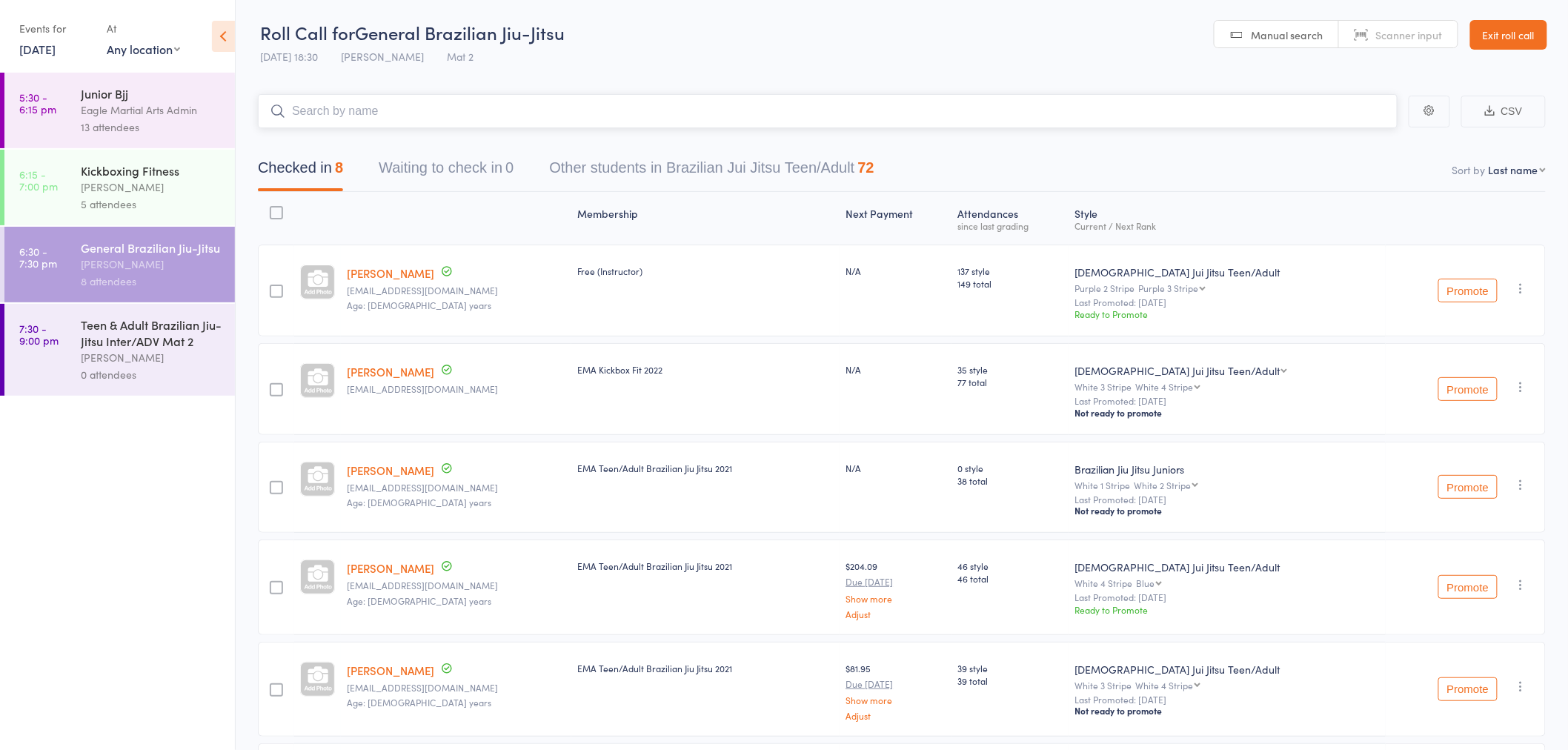
click at [411, 106] on input "search" at bounding box center [827, 111] width 1140 height 34
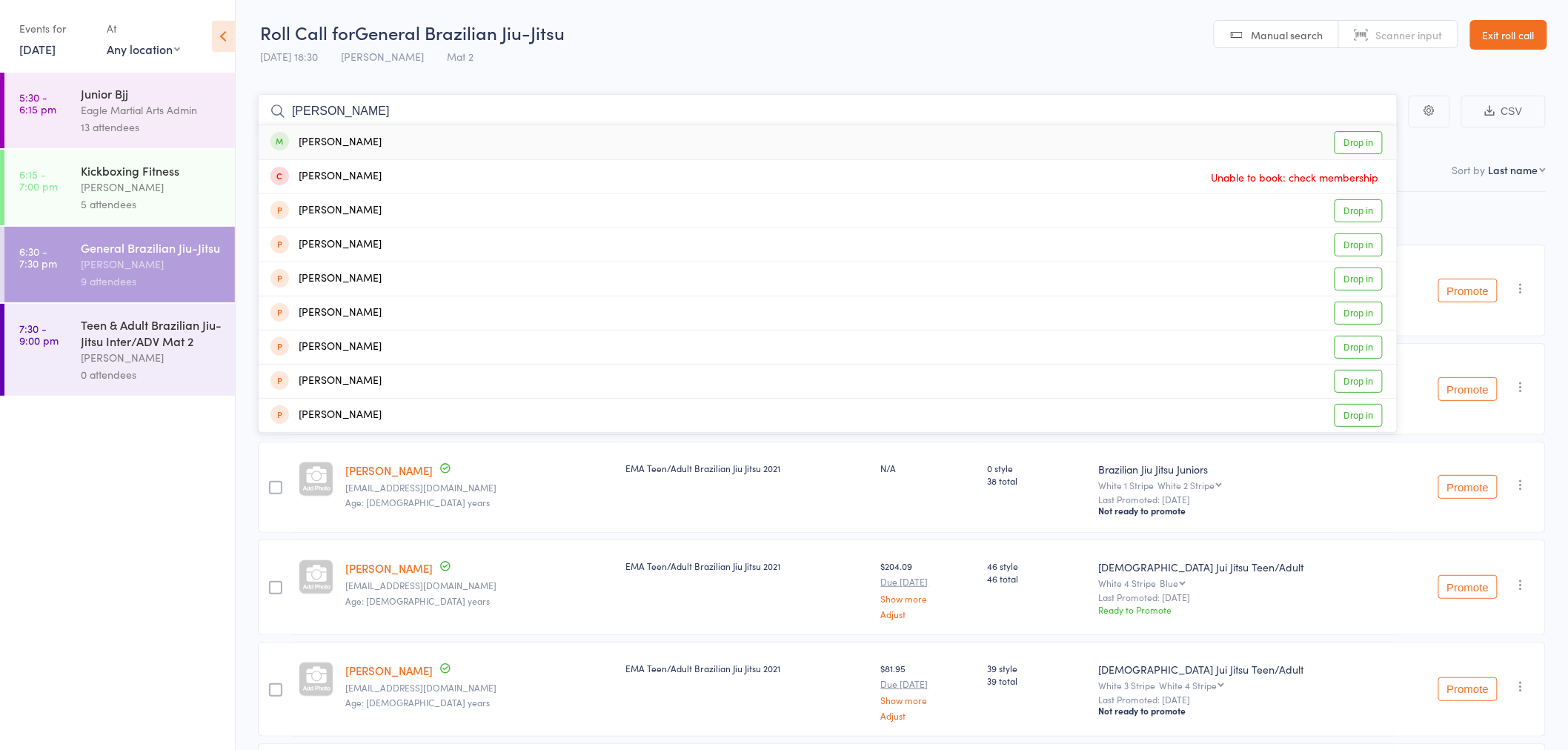
type input "[PERSON_NAME]"
click at [420, 138] on div "[PERSON_NAME] Drop in" at bounding box center [827, 142] width 1138 height 34
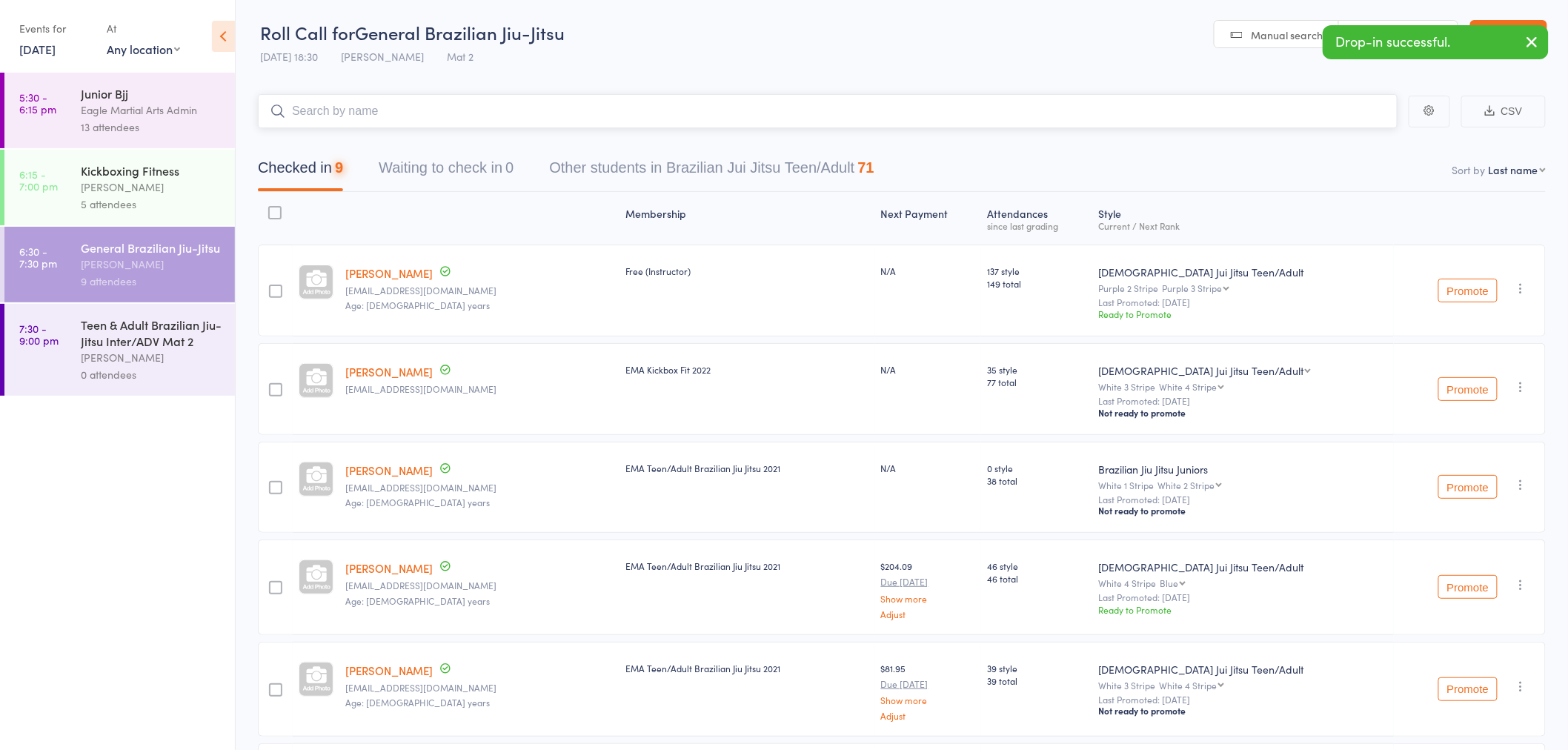
click at [424, 111] on input "search" at bounding box center [827, 111] width 1140 height 34
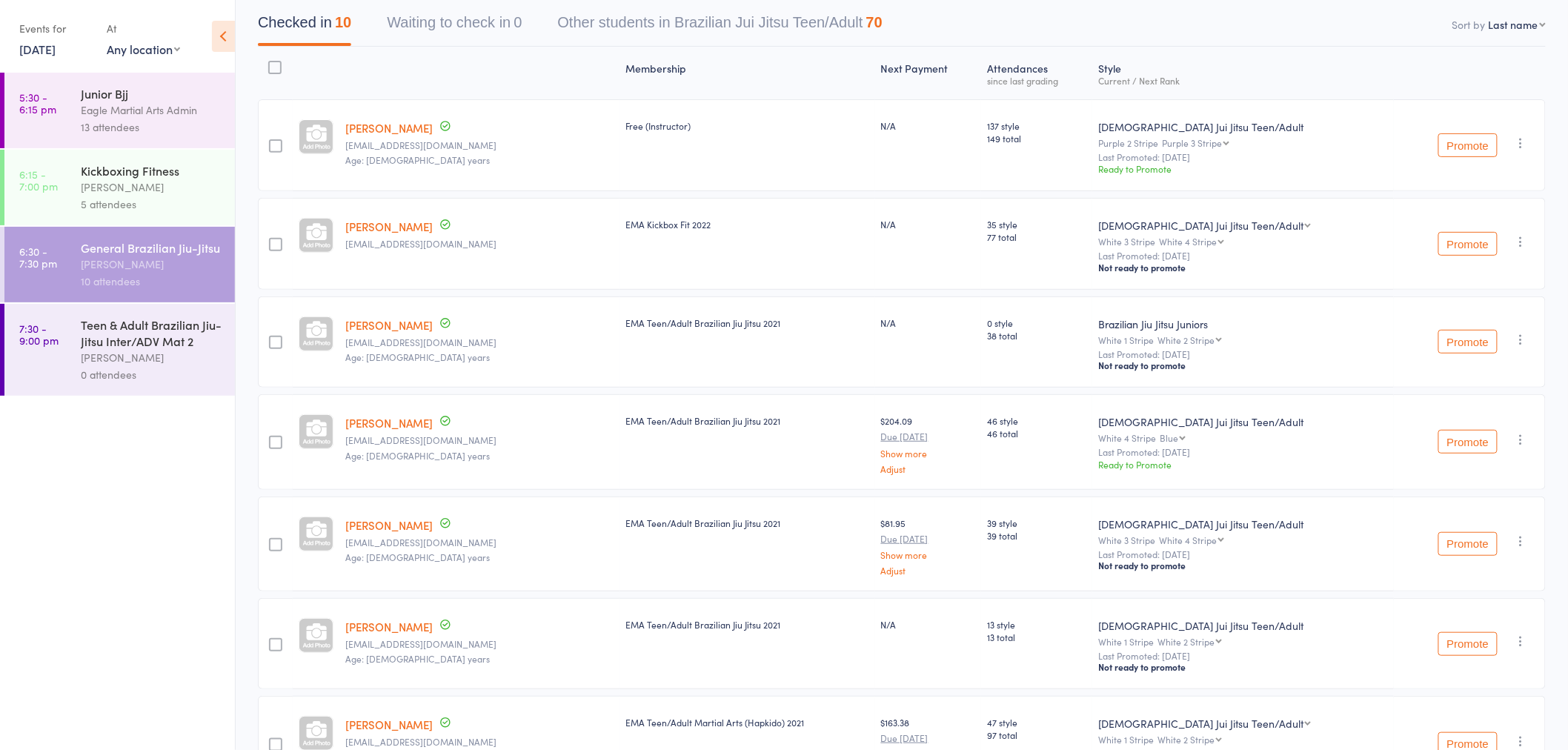
scroll to position [0, 0]
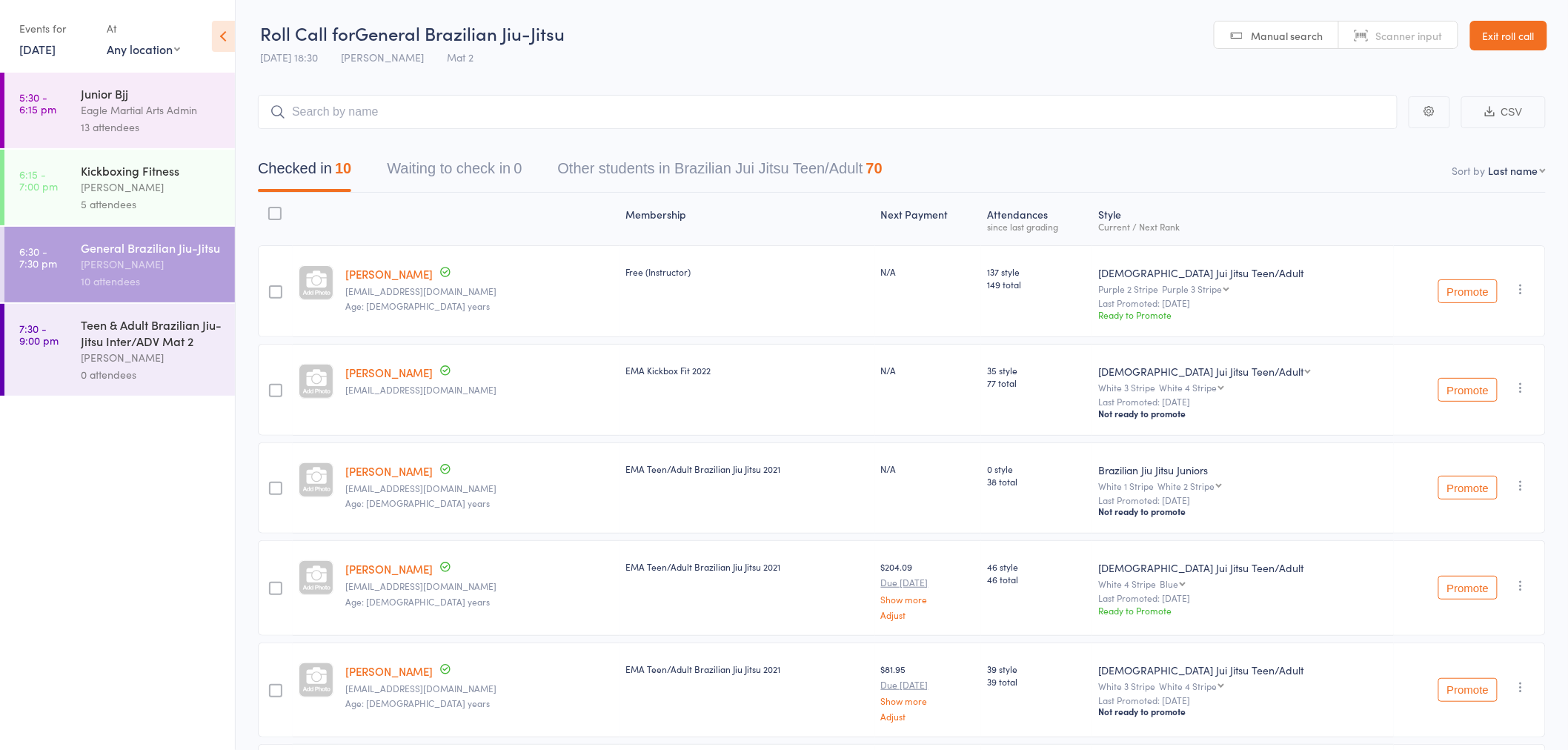
click at [174, 348] on div "Teen & Adult Brazilian Jiu-Jitsu Inter/ADV Mat 2" at bounding box center [152, 332] width 142 height 33
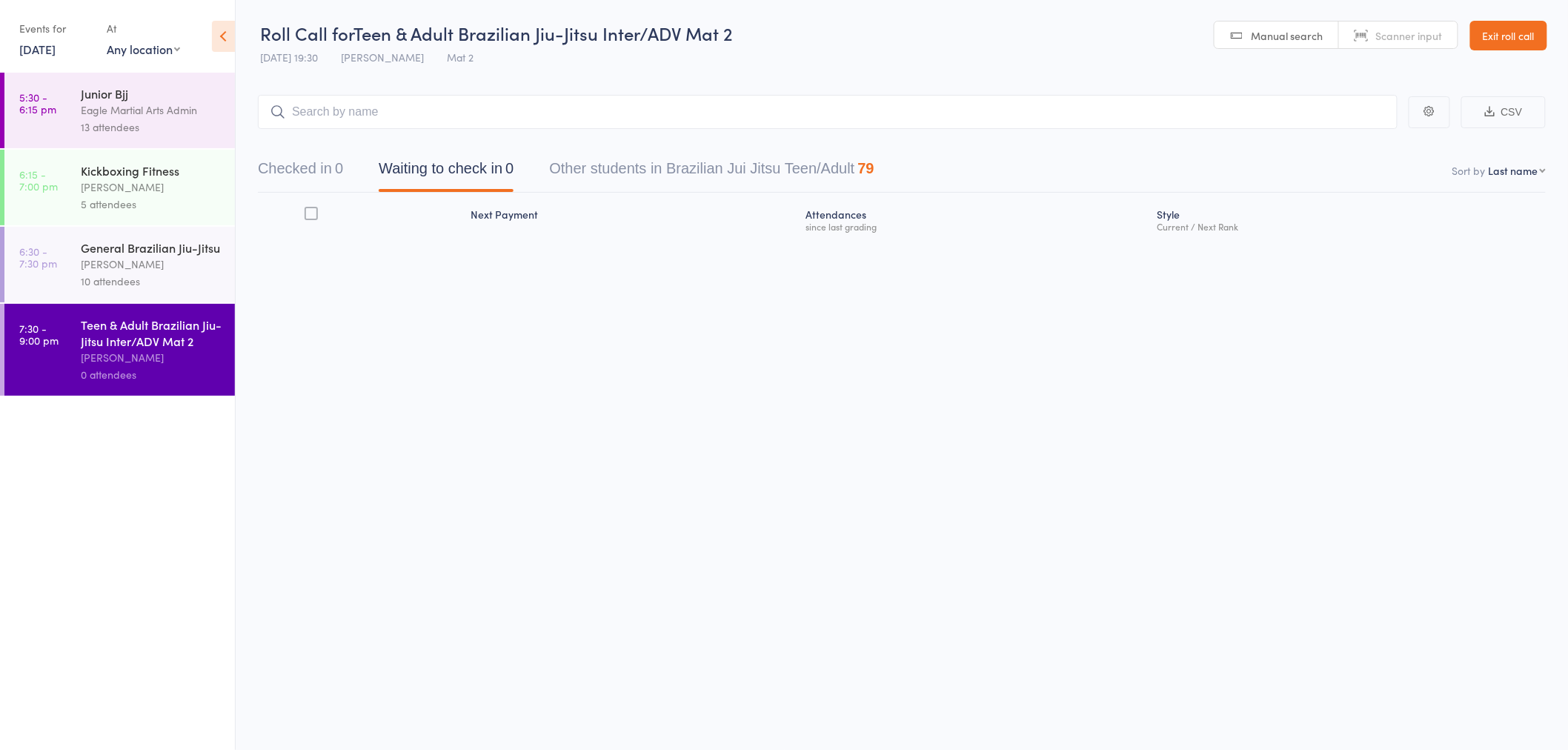
click at [428, 114] on input "search" at bounding box center [827, 111] width 1140 height 34
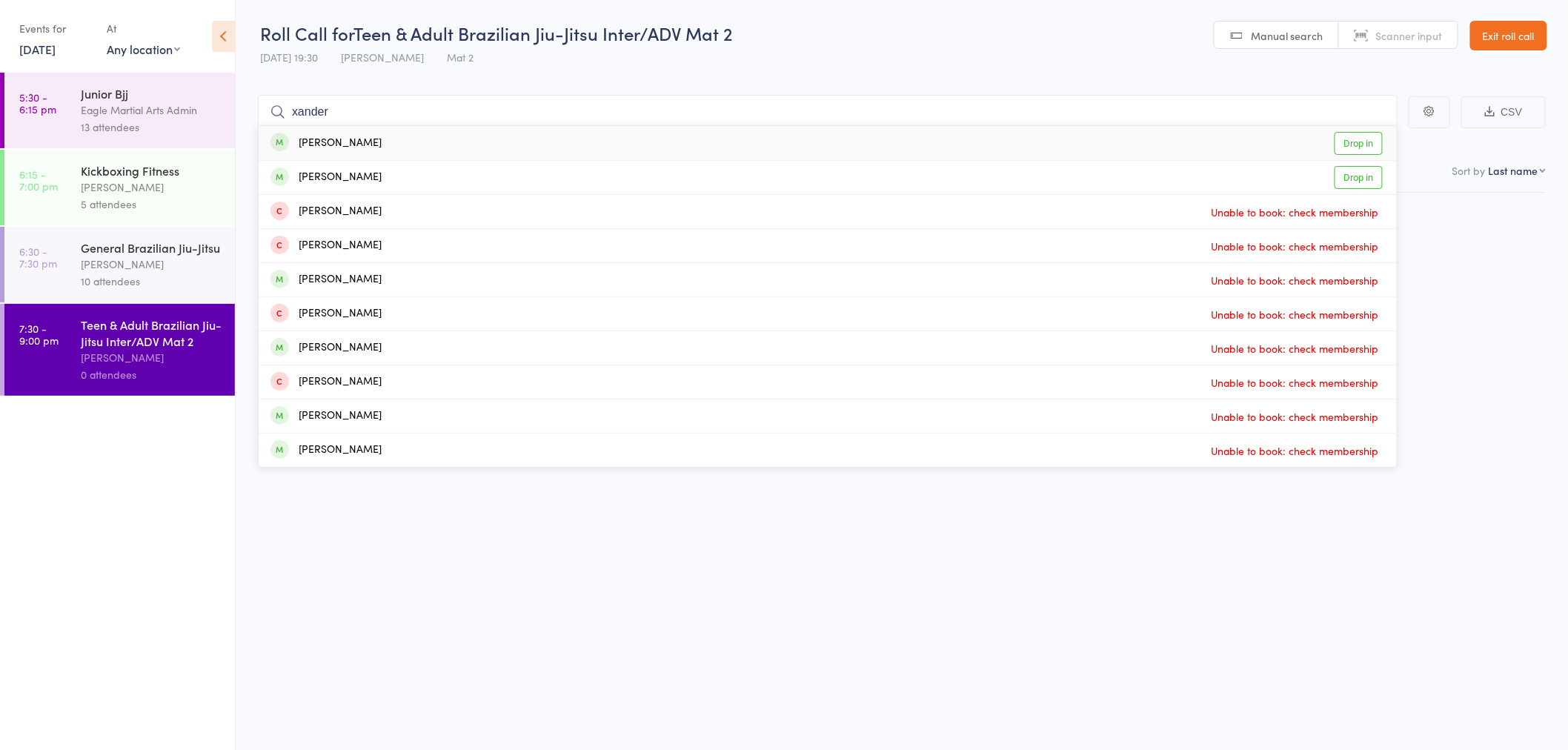
type input "xander"
click at [442, 142] on div "Xander Soh Drop in" at bounding box center [827, 143] width 1138 height 34
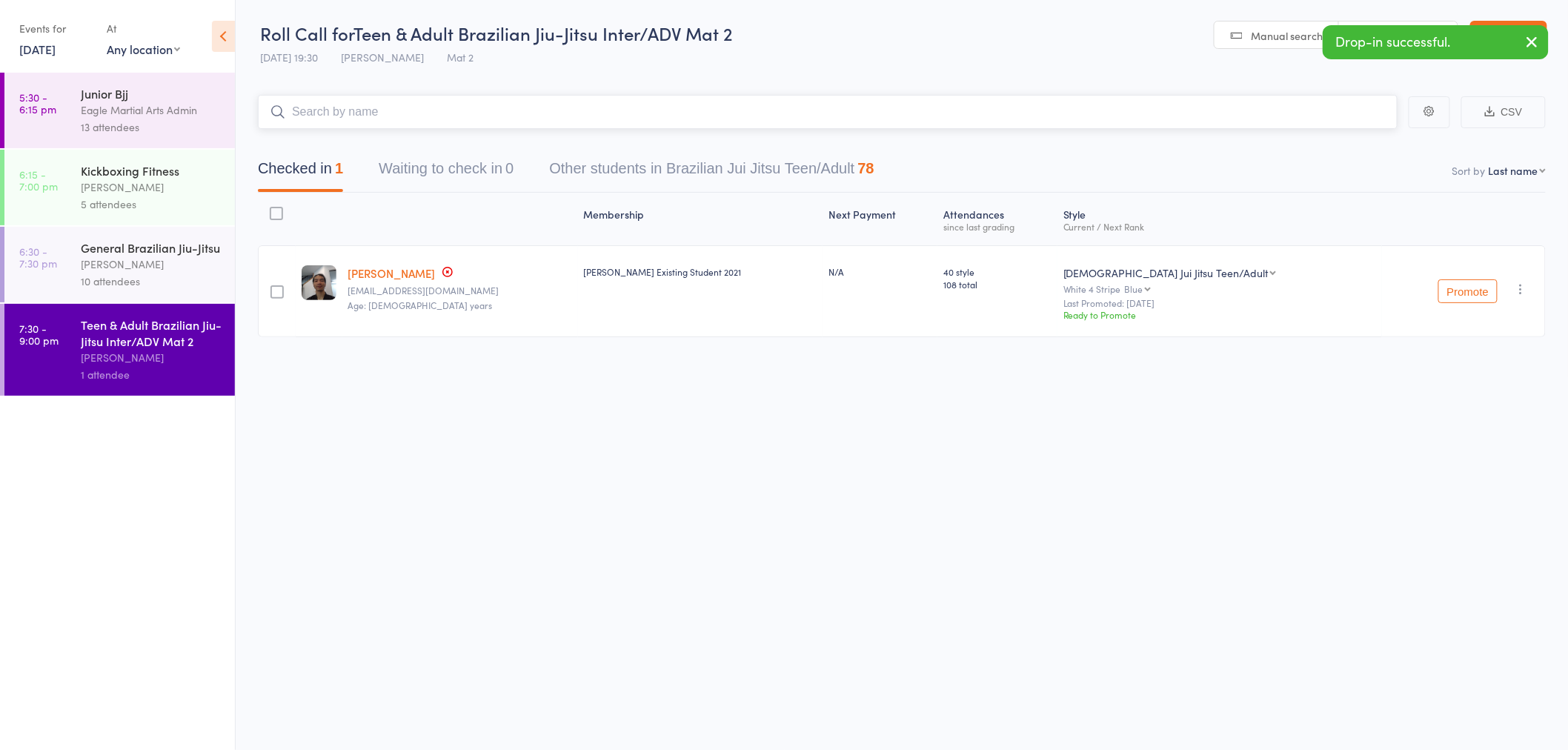
click at [419, 101] on input "search" at bounding box center [827, 111] width 1140 height 34
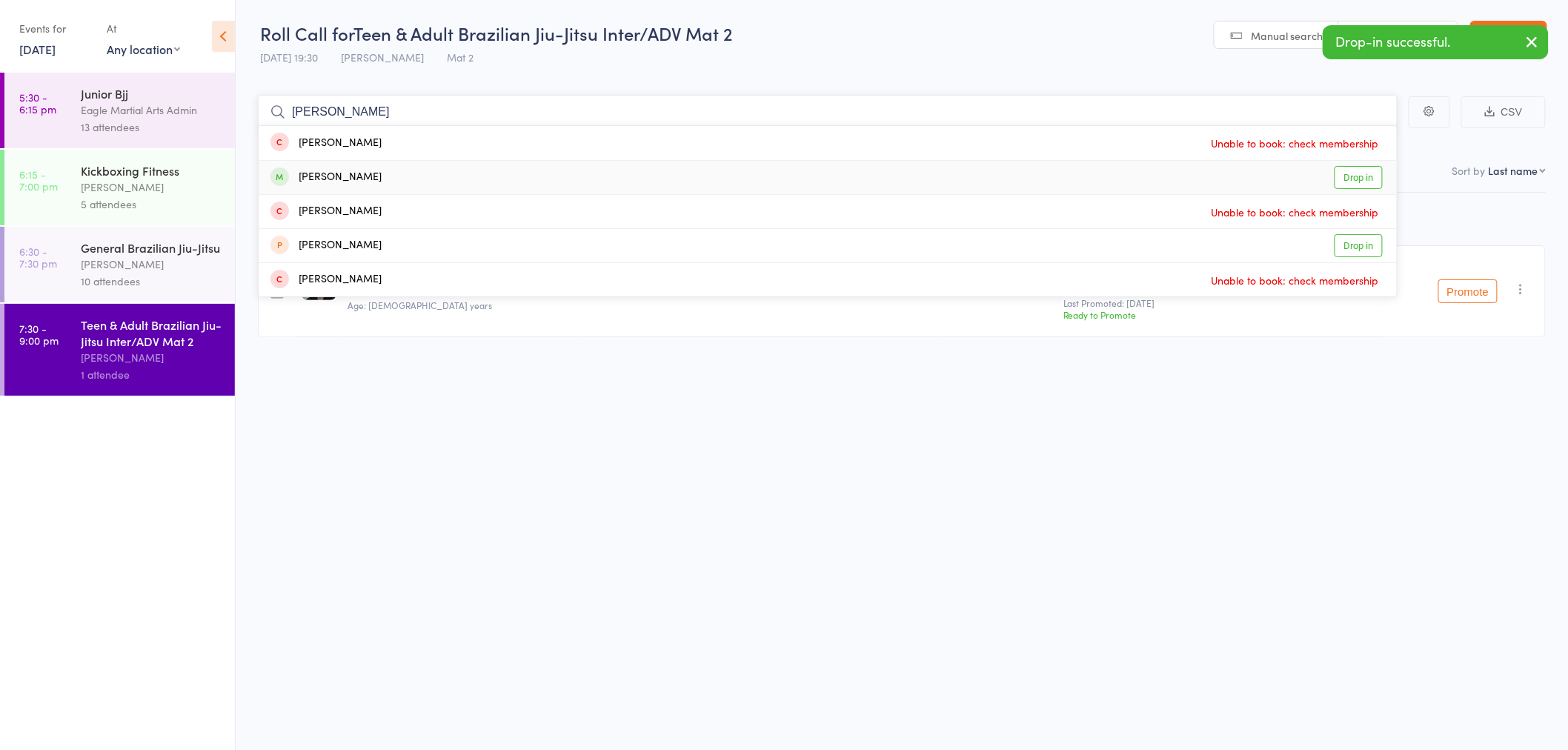
type input "[PERSON_NAME]"
click at [455, 175] on div "[PERSON_NAME] Drop in" at bounding box center [827, 177] width 1138 height 33
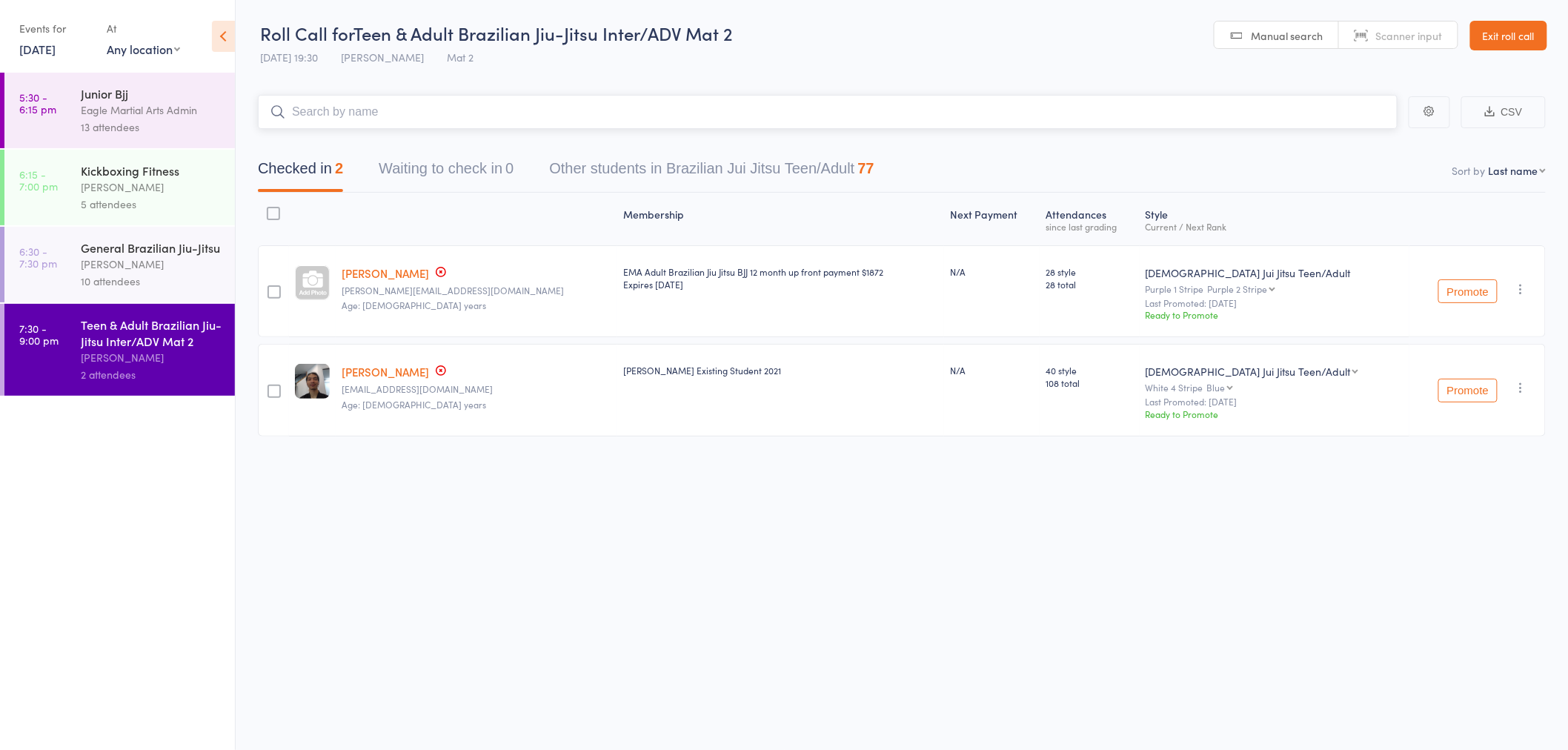
click at [386, 109] on input "search" at bounding box center [827, 111] width 1140 height 34
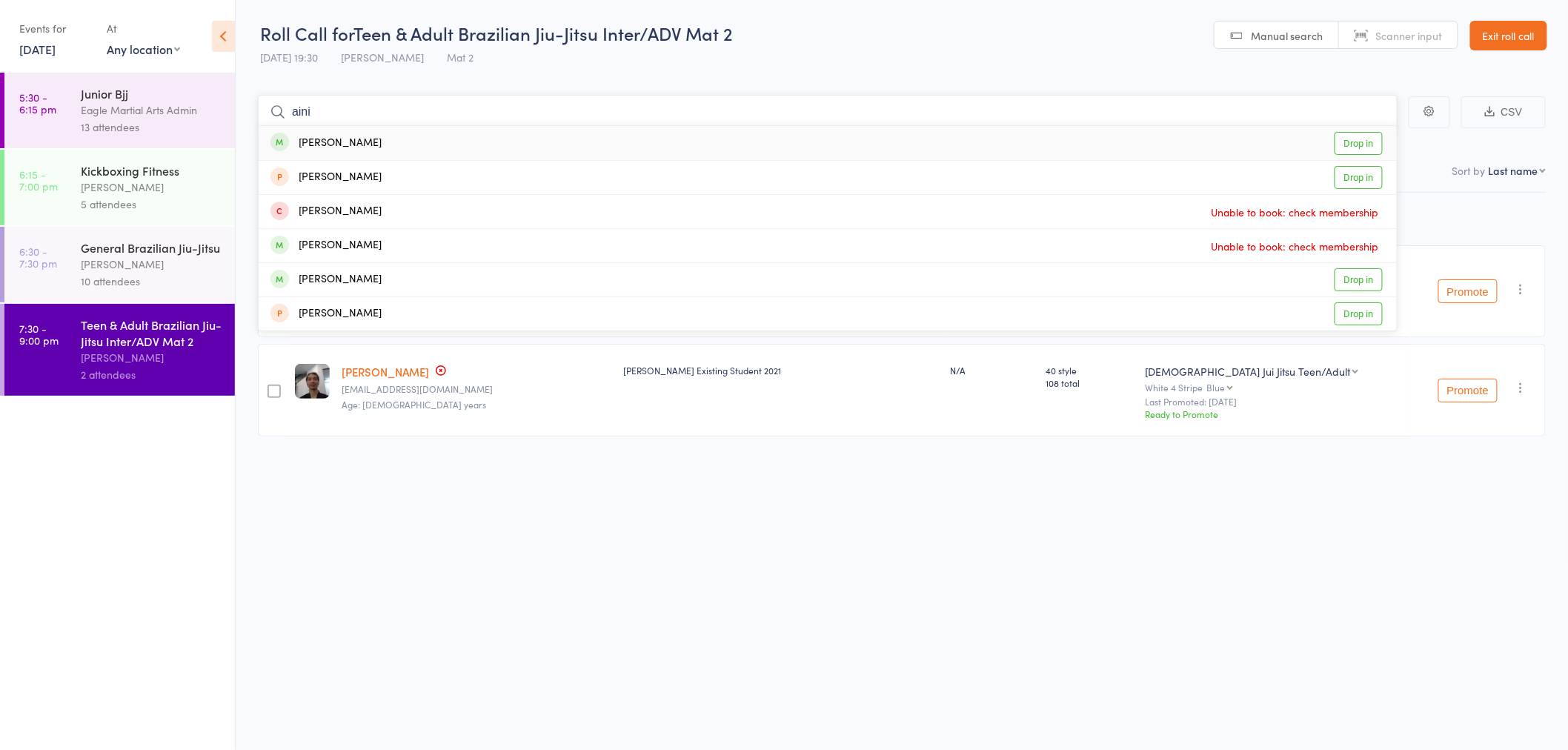
type input "aini"
click at [410, 144] on div "[PERSON_NAME] Drop in" at bounding box center [827, 143] width 1138 height 34
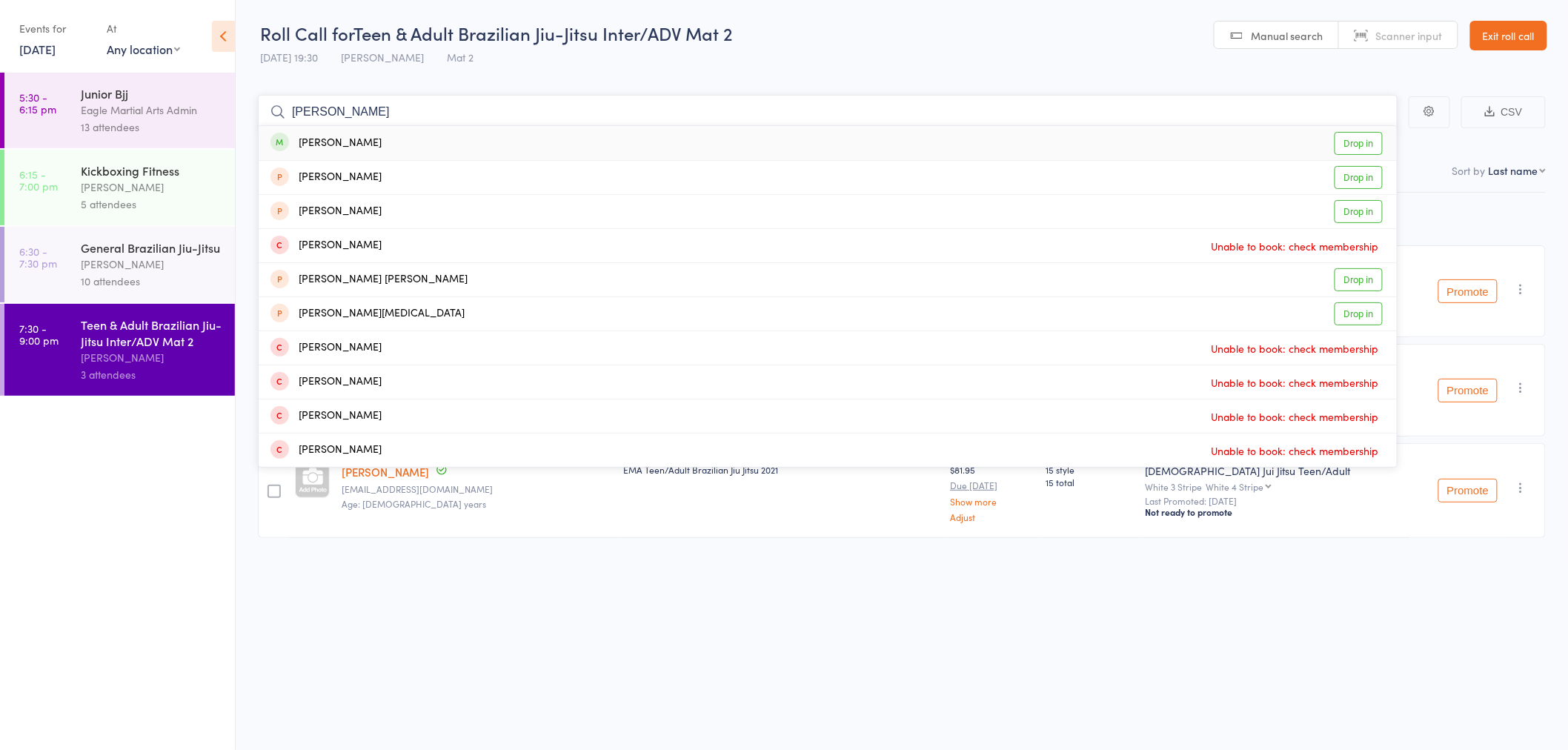
type input "[PERSON_NAME]"
click at [394, 143] on div "[PERSON_NAME] Drop in" at bounding box center [827, 143] width 1138 height 34
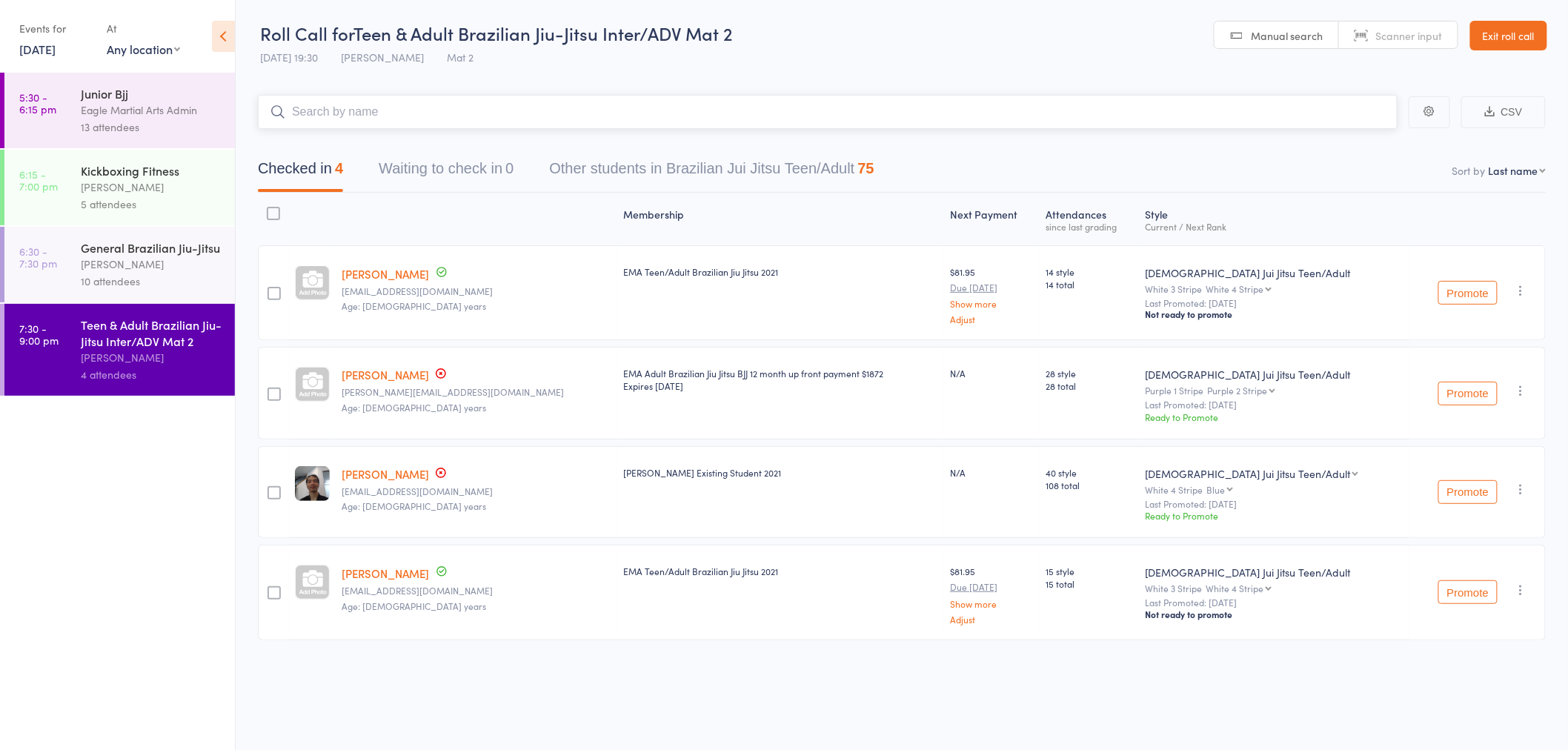
scroll to position [1, 0]
click at [149, 268] on div "[PERSON_NAME]" at bounding box center [152, 264] width 142 height 17
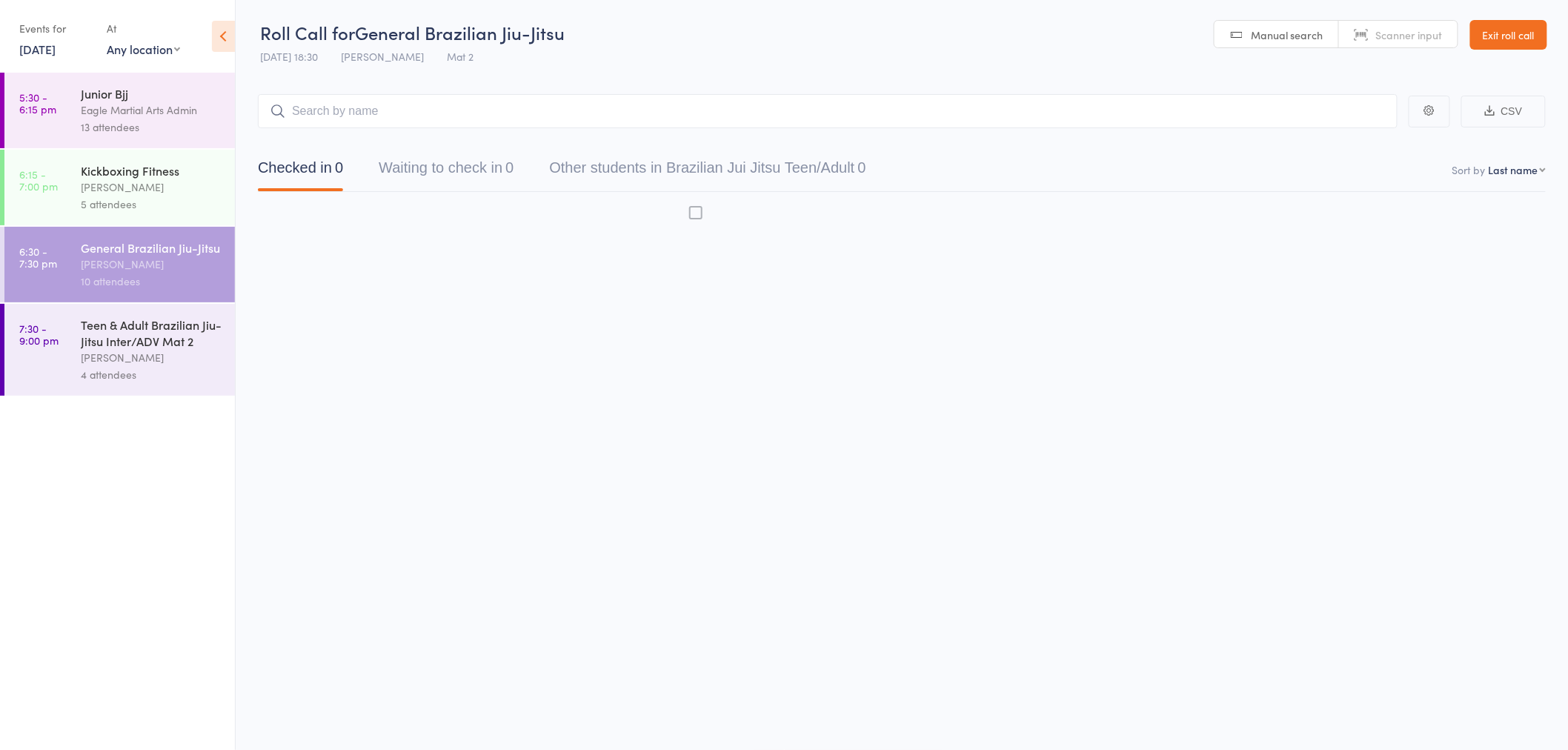
click at [417, 108] on input "search" at bounding box center [827, 111] width 1140 height 34
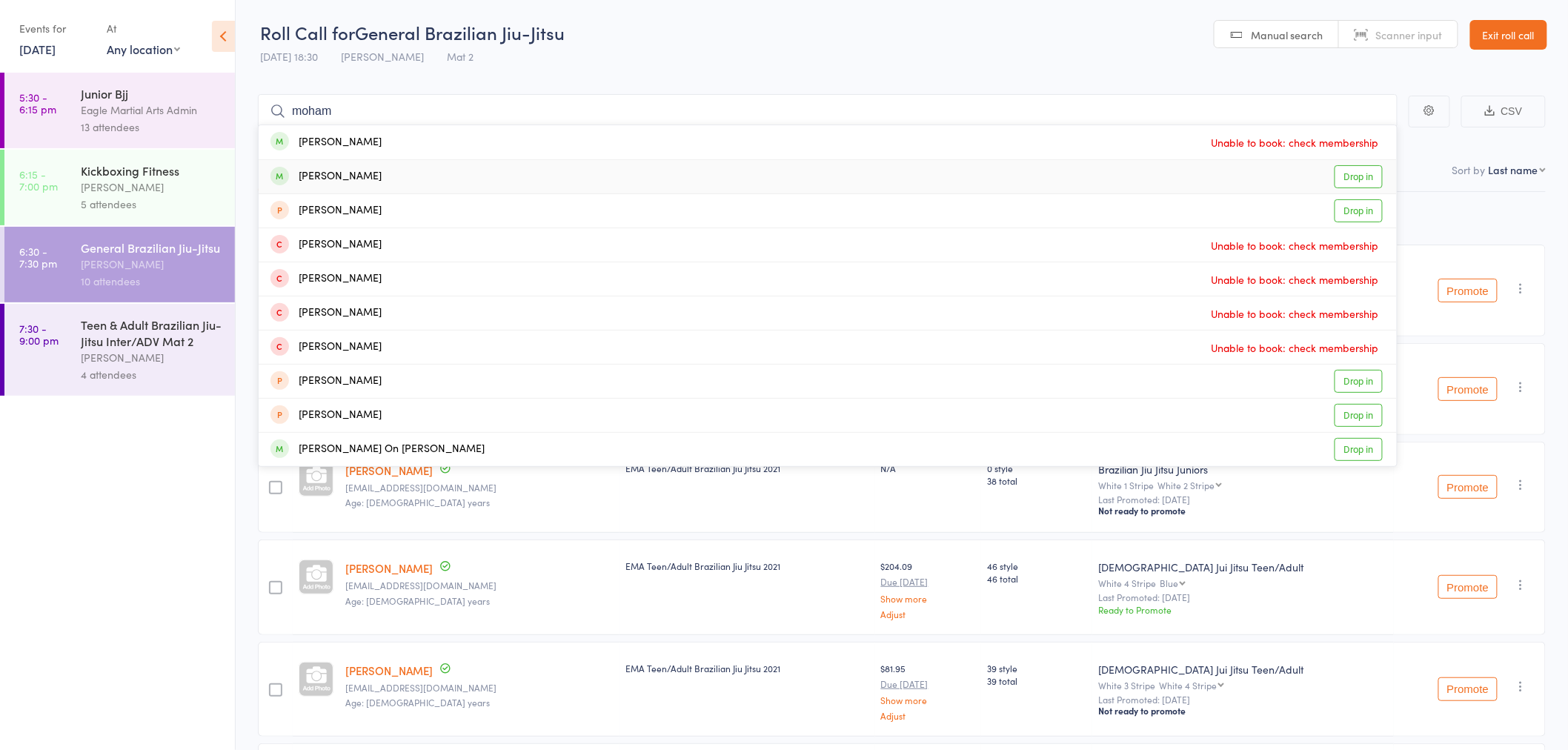
type input "moham"
click at [522, 174] on div "[DEMOGRAPHIC_DATA][PERSON_NAME] Drop in" at bounding box center [827, 177] width 1138 height 33
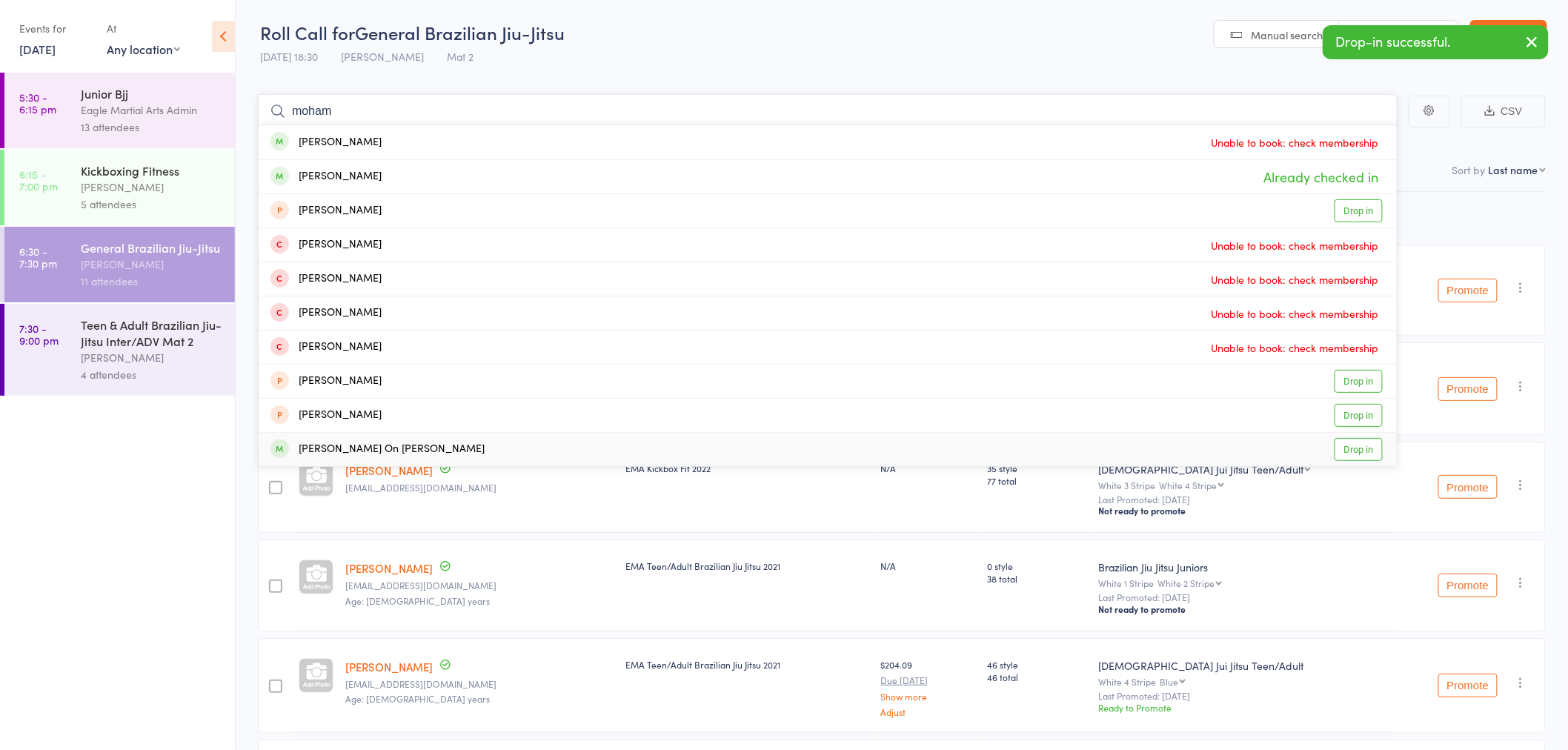
type input "moham"
click at [445, 447] on div "[PERSON_NAME] On [PERSON_NAME]" at bounding box center [378, 449] width 214 height 17
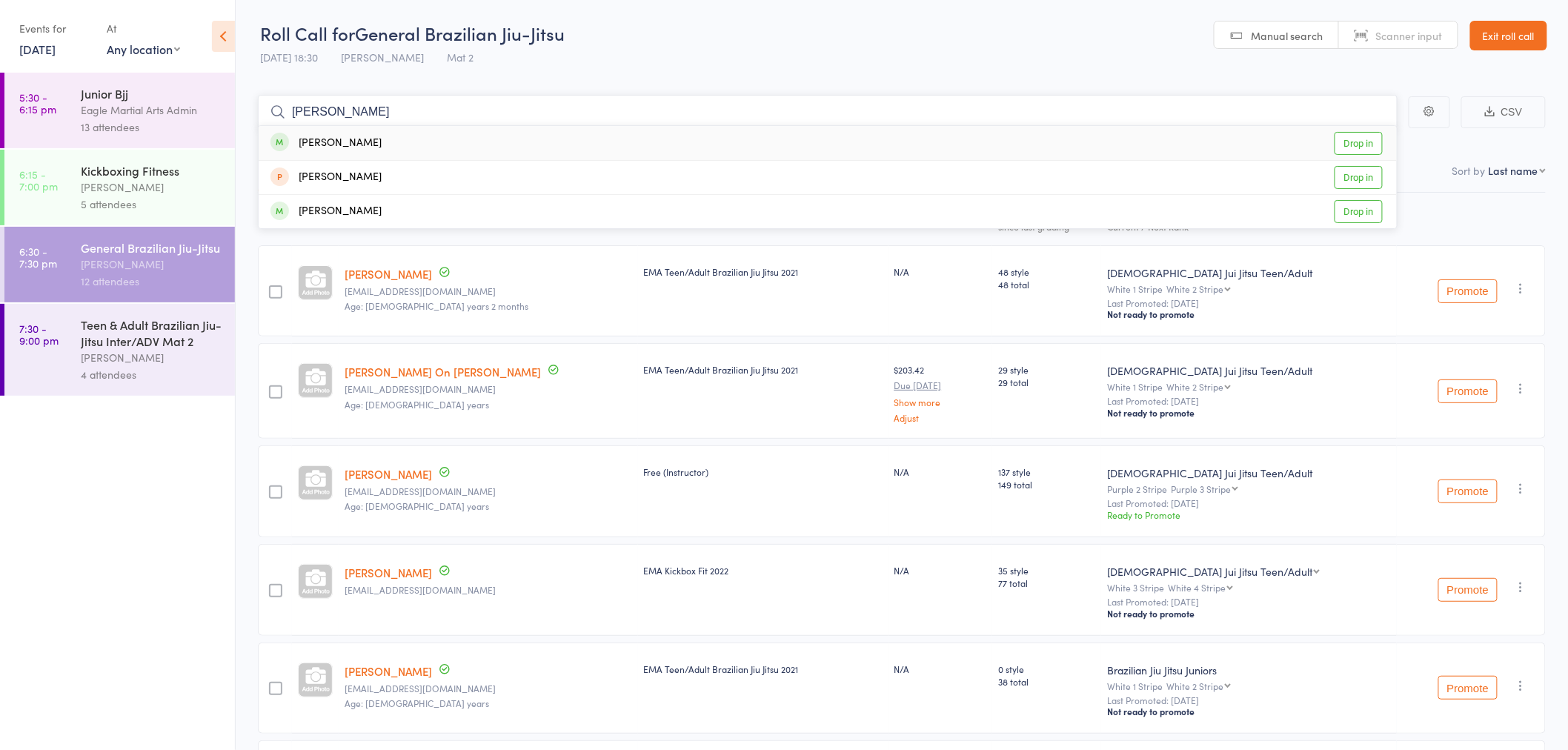
type input "[PERSON_NAME]"
click at [495, 144] on div "[PERSON_NAME] Drop in" at bounding box center [827, 143] width 1138 height 34
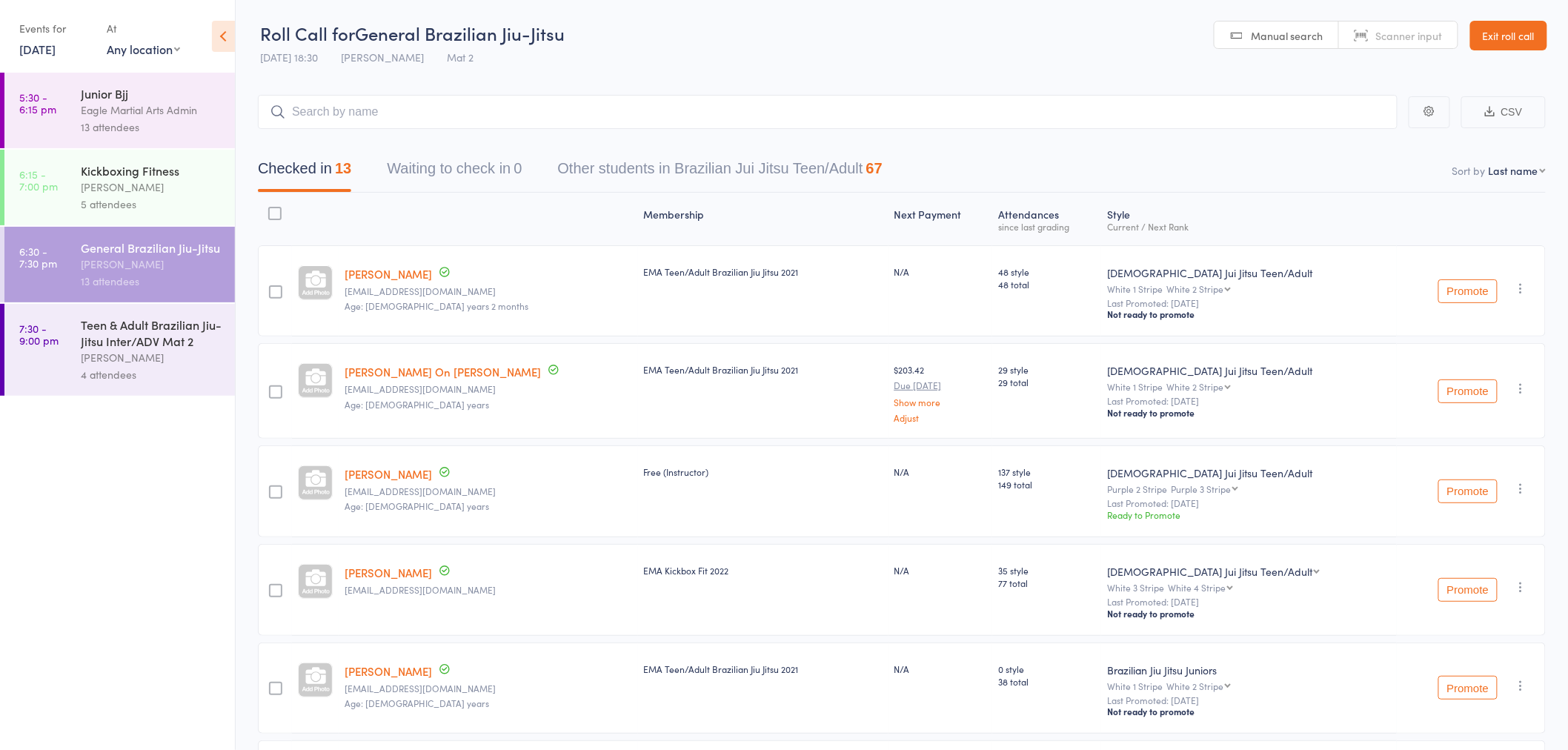
click at [1499, 40] on link "Exit roll call" at bounding box center [1509, 35] width 77 height 30
